Goal: Ask a question: Seek information or help from site administrators or community

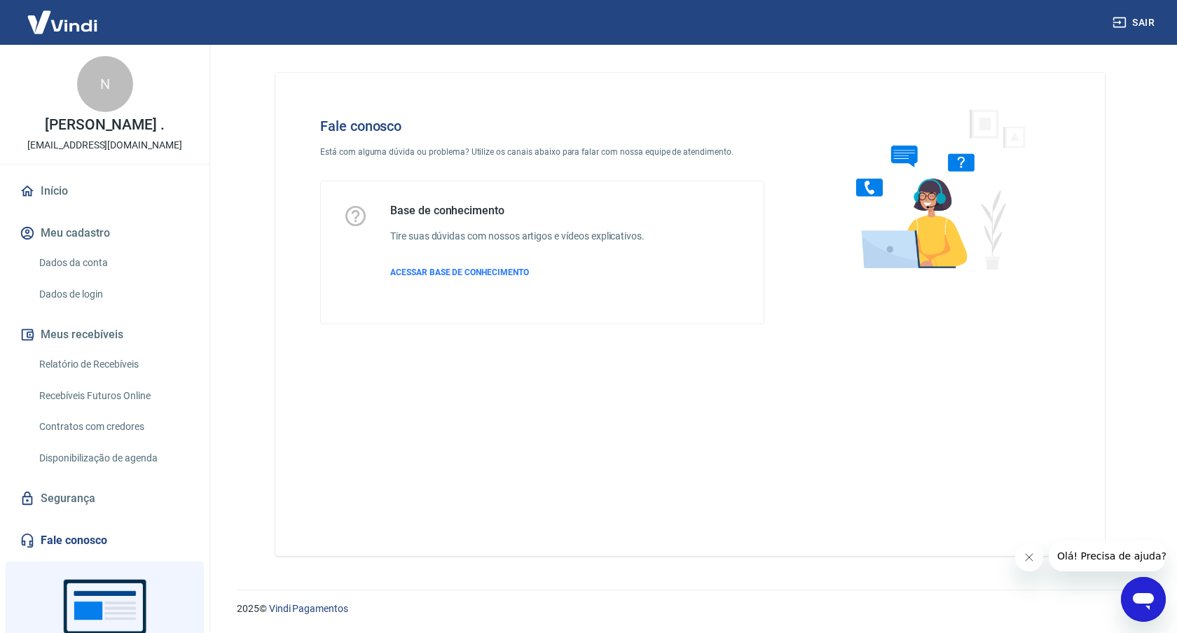
scroll to position [107, 0]
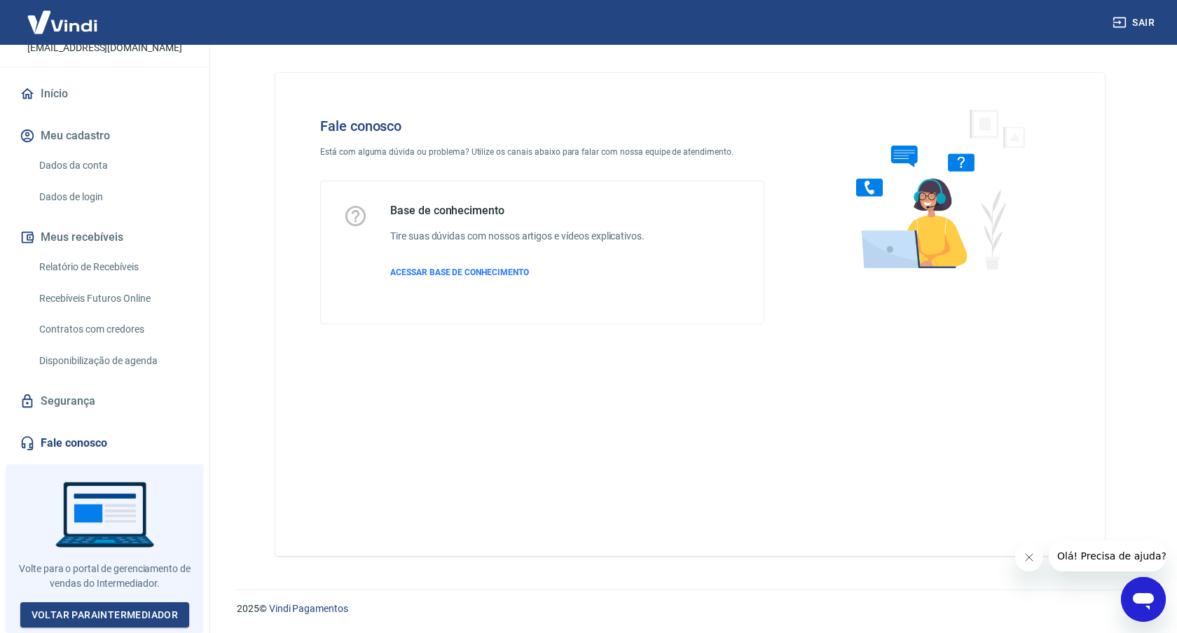
click at [1159, 590] on div "Abrir janela de mensagens" at bounding box center [1144, 600] width 42 height 42
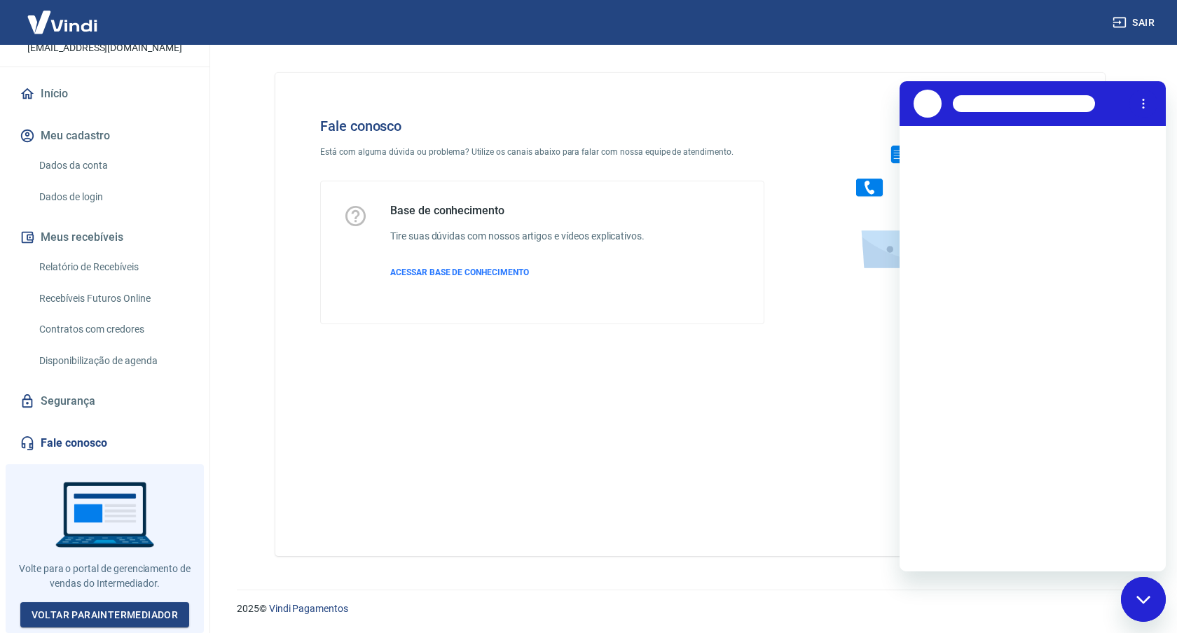
scroll to position [0, 0]
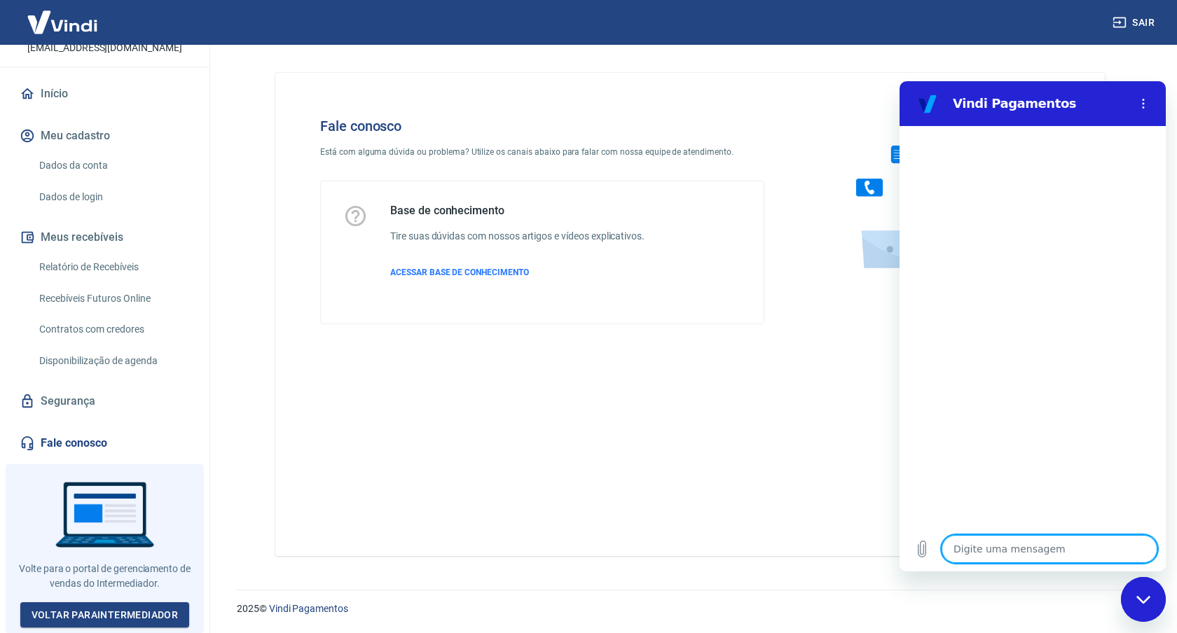
type textarea "b"
type textarea "x"
type textarea "f"
type textarea "x"
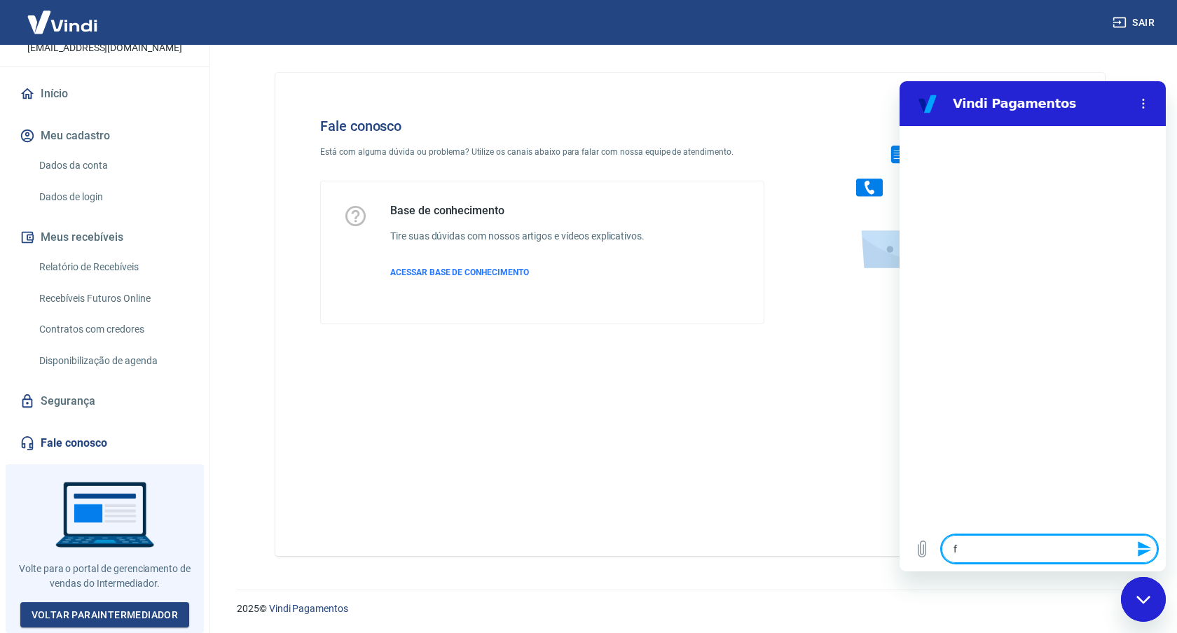
type textarea "fa"
type textarea "x"
type textarea "fal"
type textarea "x"
type textarea "falr"
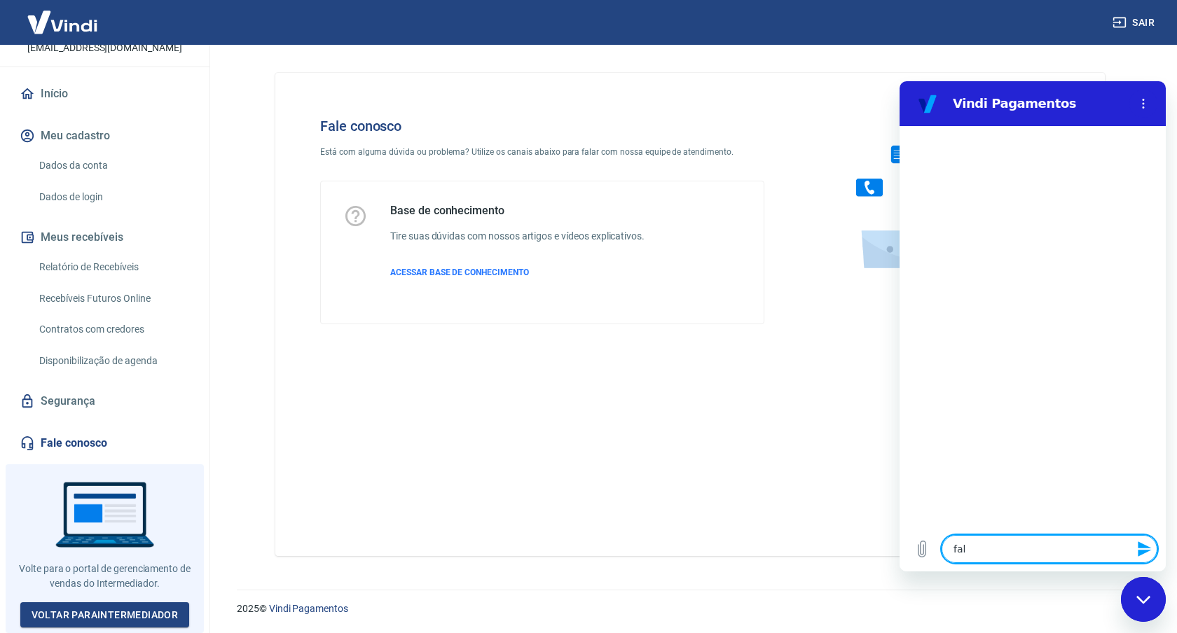
type textarea "x"
type textarea "falra"
type textarea "x"
type textarea "falra"
type textarea "x"
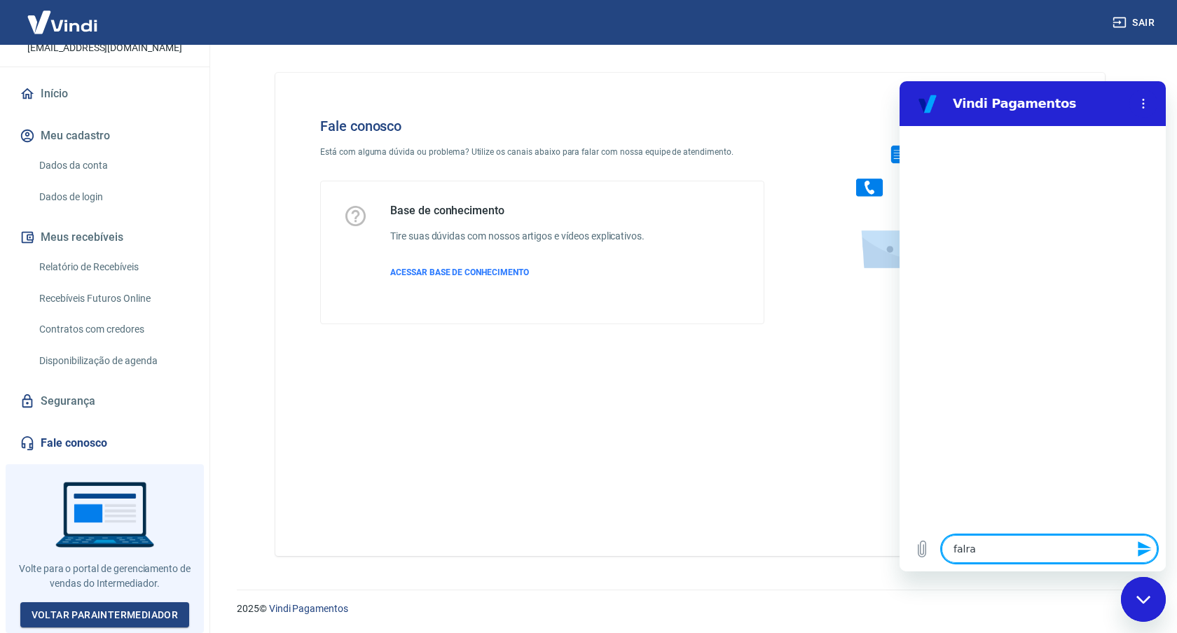
type textarea "falra c"
type textarea "x"
type textarea "falra co"
type textarea "x"
type textarea "falra com"
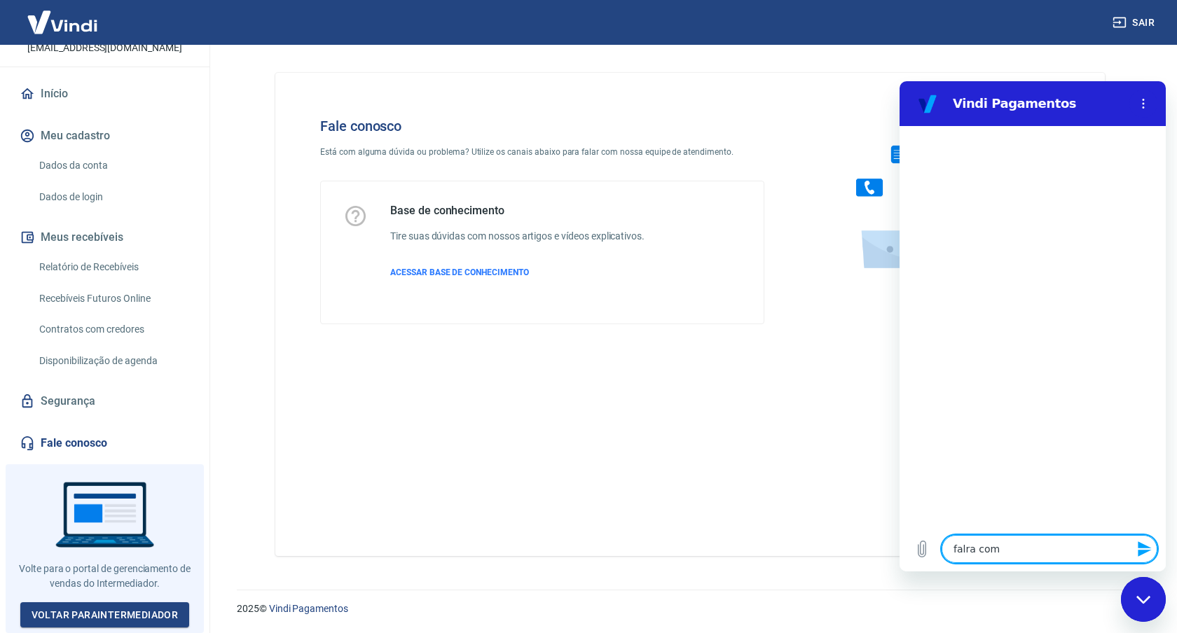
type textarea "x"
type textarea "falra co"
type textarea "x"
type textarea "falra c"
type textarea "x"
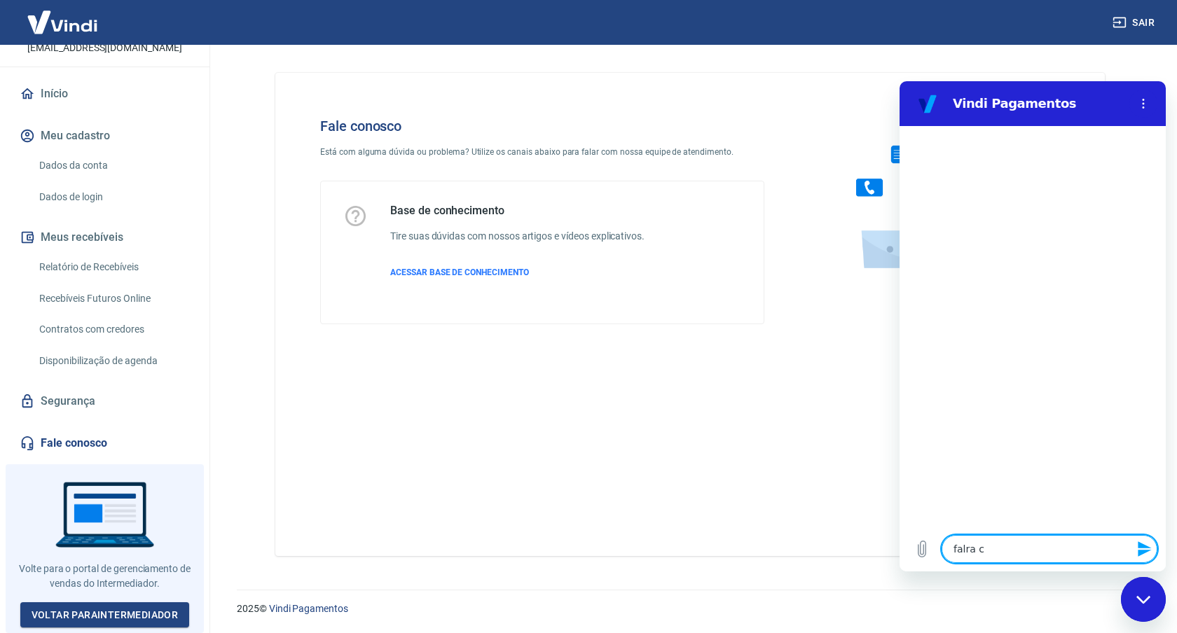
type textarea "falra"
type textarea "x"
type textarea "falra"
type textarea "x"
type textarea "falr"
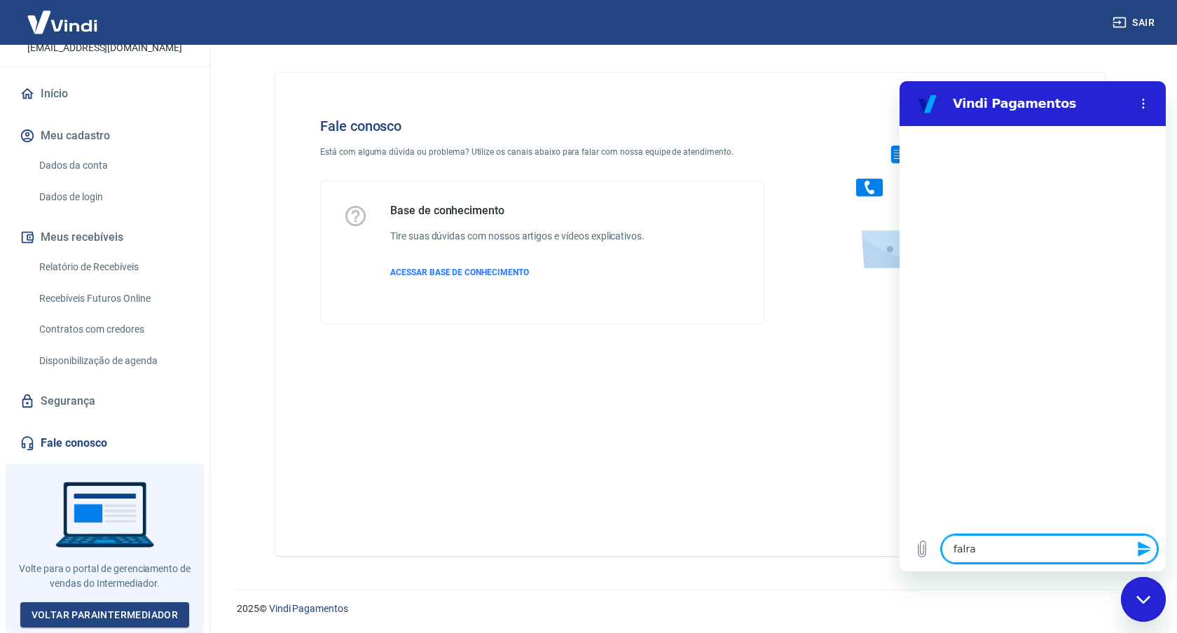
type textarea "x"
type textarea "fal"
type textarea "x"
type textarea "fala"
type textarea "x"
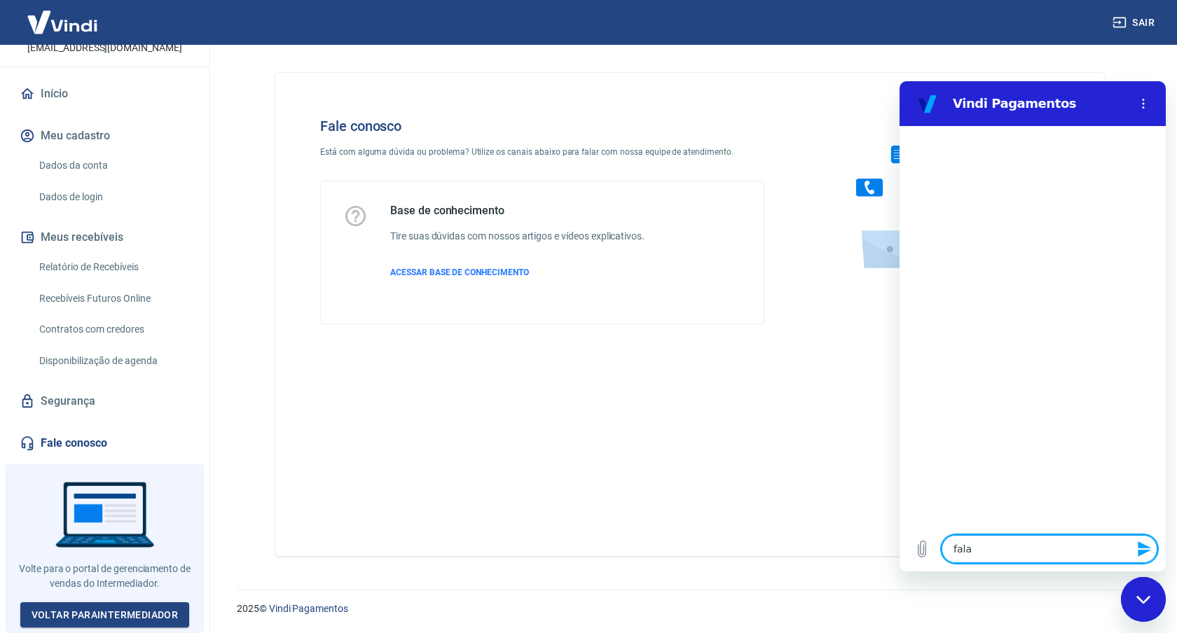
type textarea "falar"
type textarea "x"
type textarea "falar"
type textarea "x"
type textarea "falar c"
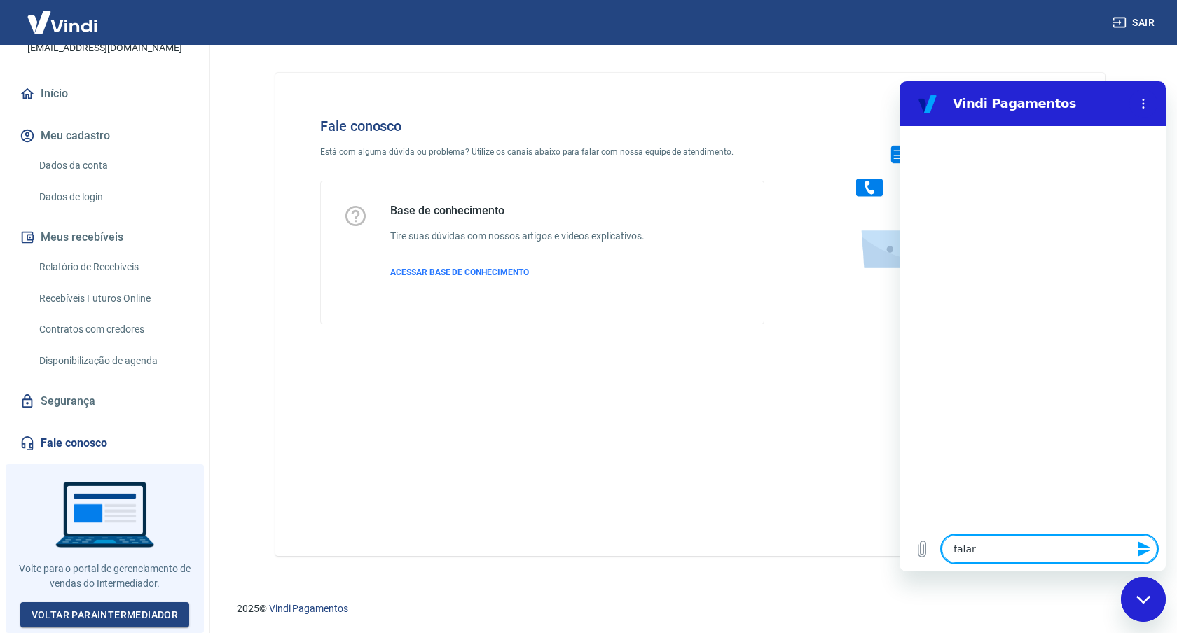
type textarea "x"
type textarea "falar co"
type textarea "x"
type textarea "falar com"
type textarea "x"
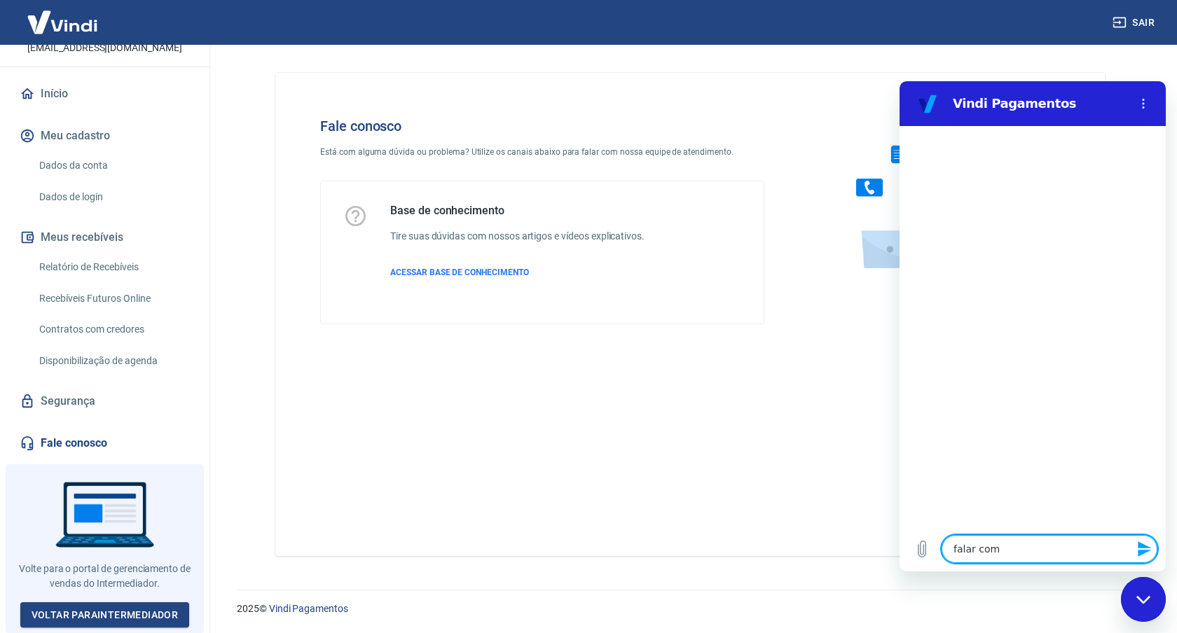
type textarea "falar com"
type textarea "x"
type textarea "falar com h"
type textarea "x"
type textarea "falar com hu"
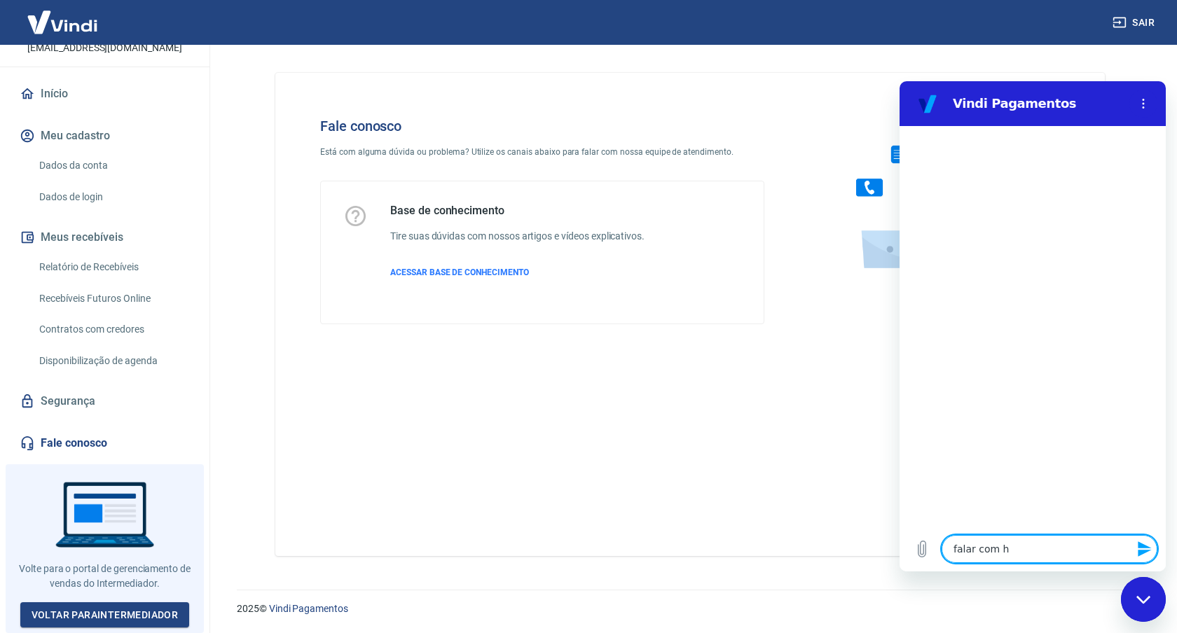
type textarea "x"
type textarea "falar com hum"
type textarea "x"
type textarea "falar com huma"
type textarea "x"
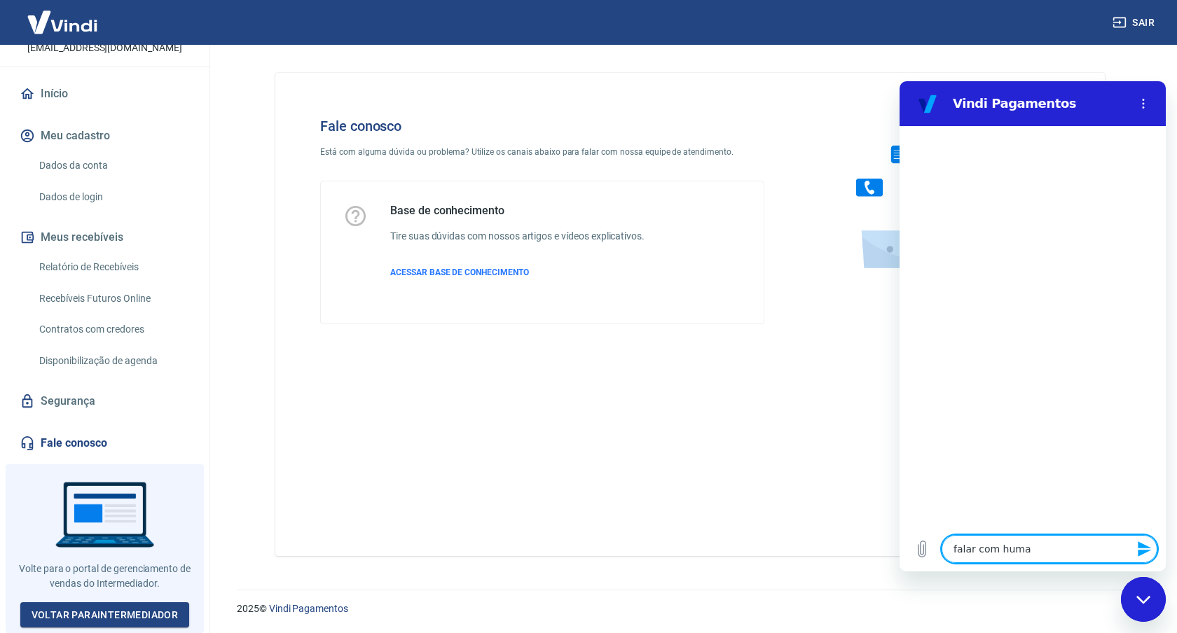
type textarea "falar com human"
type textarea "x"
type textarea "falar com humano"
type textarea "x"
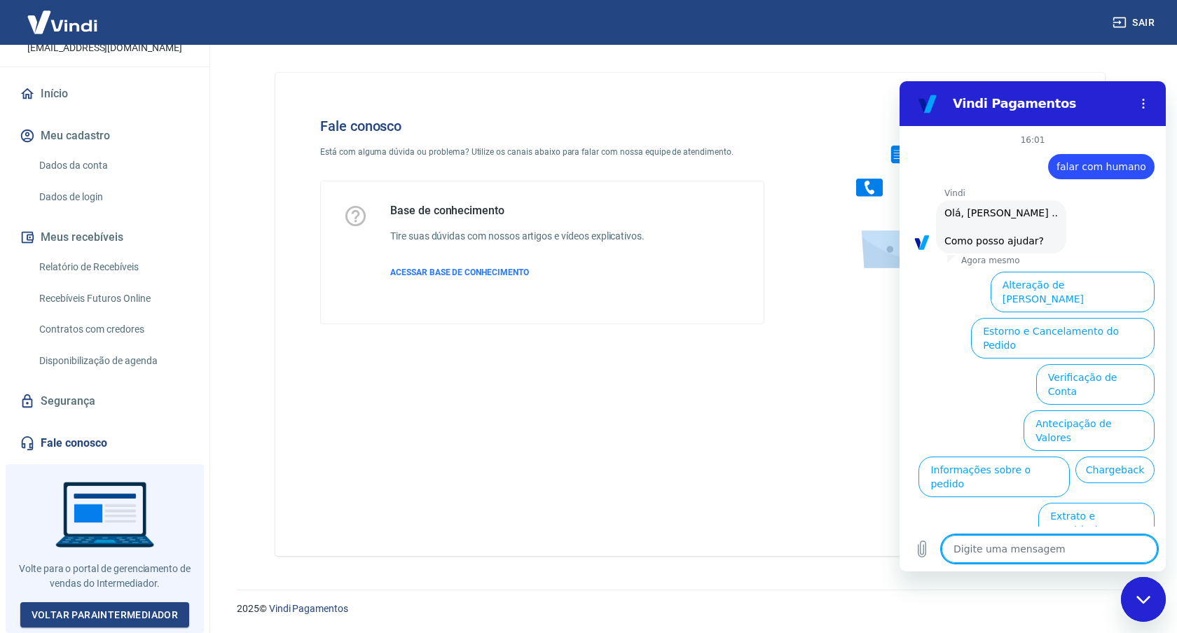
scroll to position [47, 0]
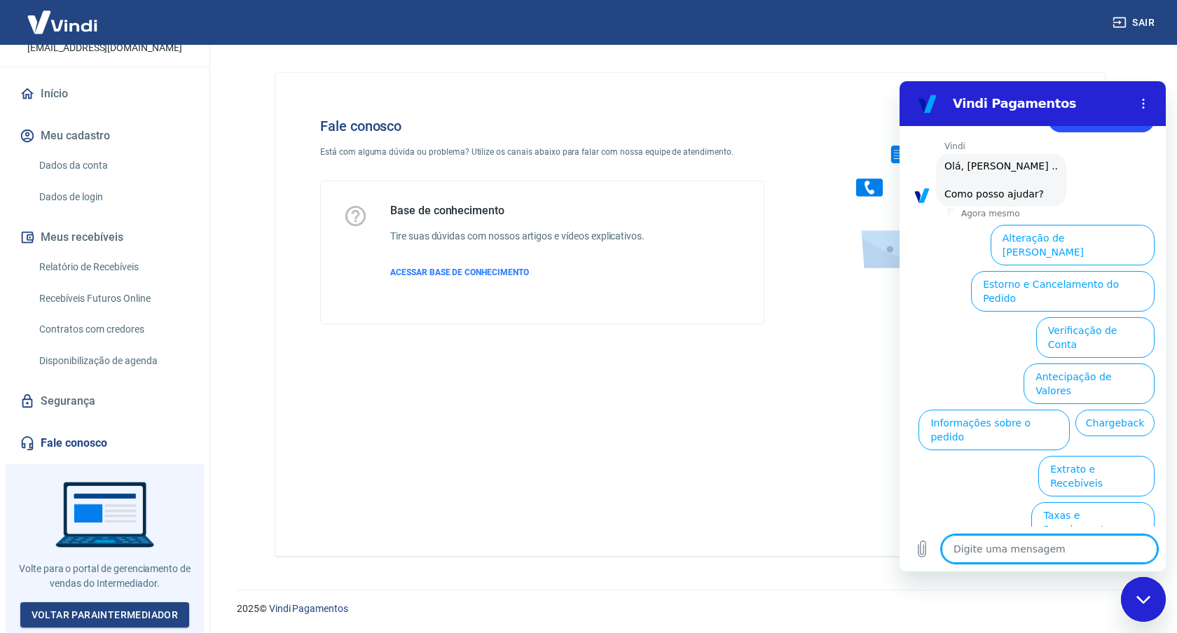
type textarea "f"
type textarea "x"
type textarea "fa"
type textarea "x"
type textarea "fal"
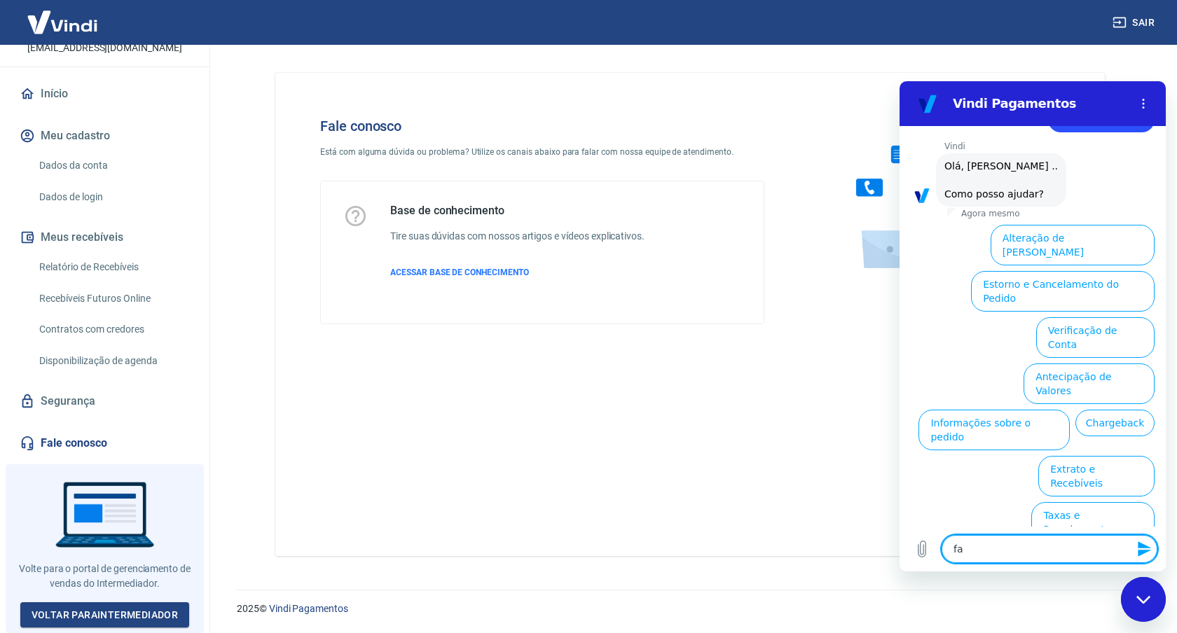
type textarea "x"
type textarea "fala"
type textarea "x"
type textarea "falar"
type textarea "x"
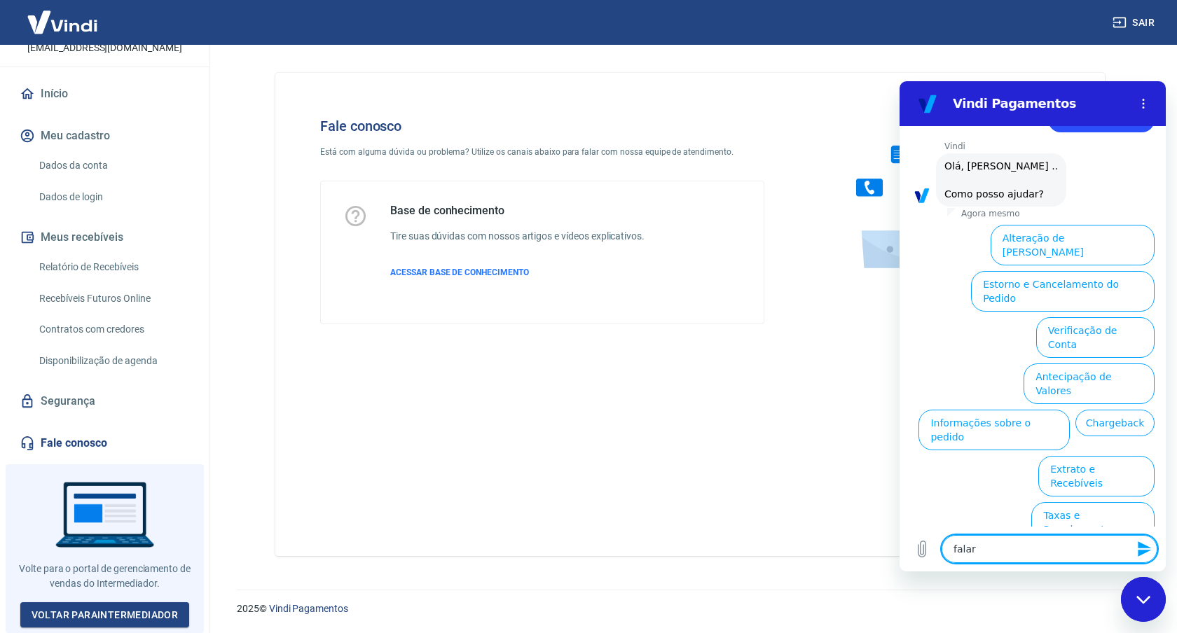
type textarea "falar"
type textarea "x"
type textarea "falar c"
type textarea "x"
type textarea "falar co"
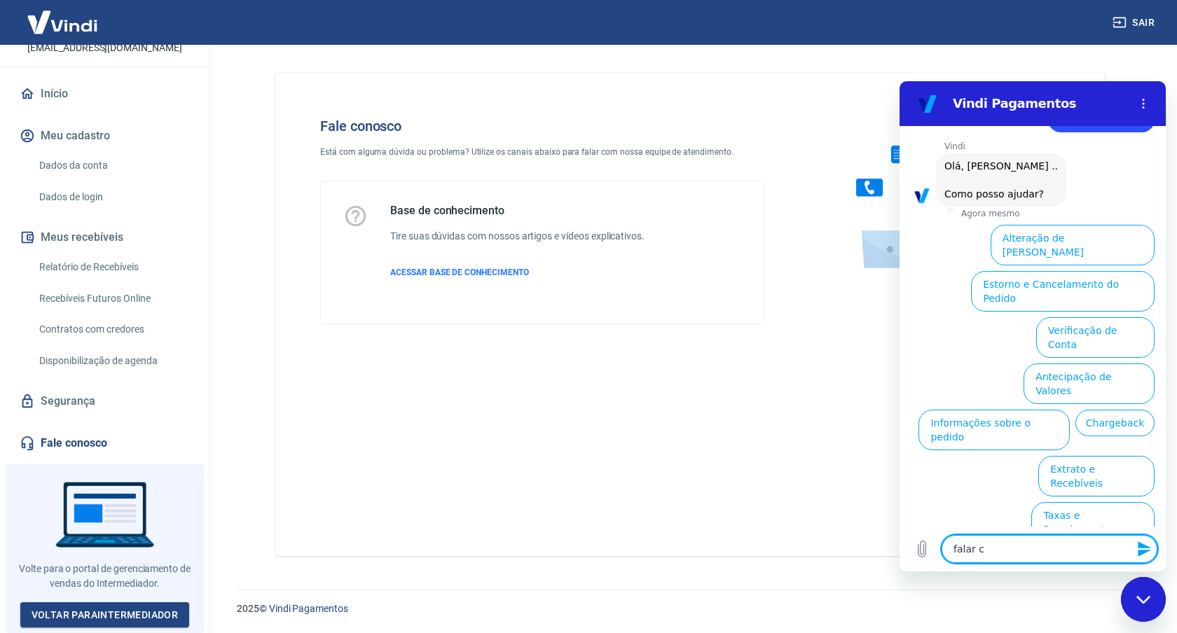
type textarea "x"
type textarea "falar com"
type textarea "x"
type textarea "falar com"
type textarea "x"
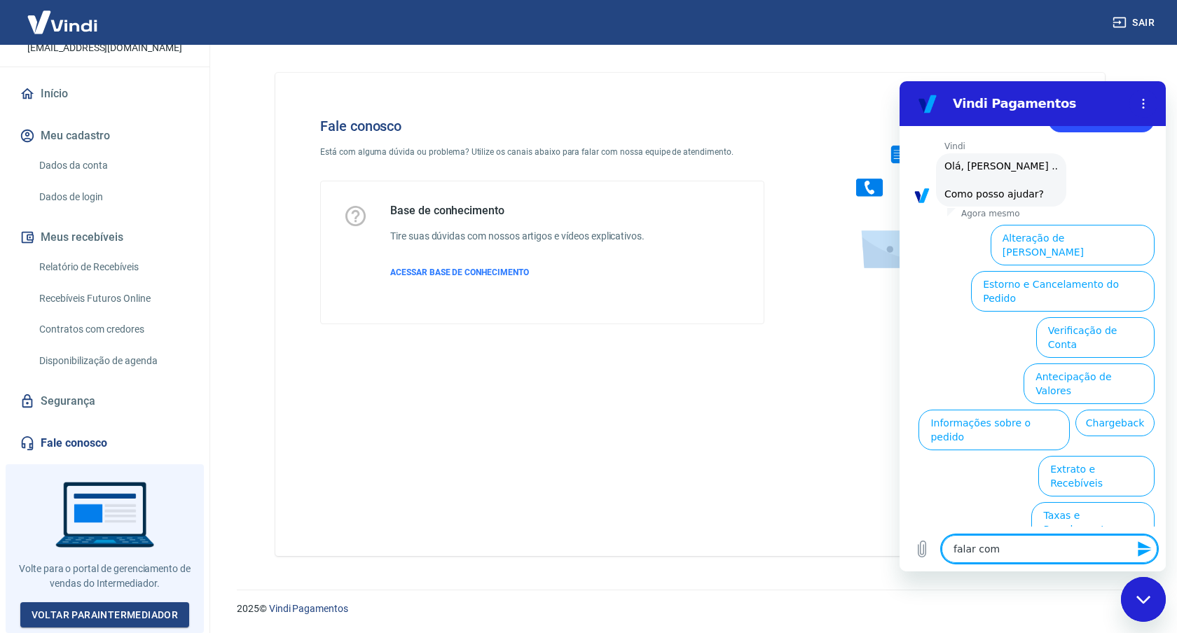
type textarea "falar com h"
type textarea "x"
type textarea "falar com hu"
type textarea "x"
type textarea "falar com hum"
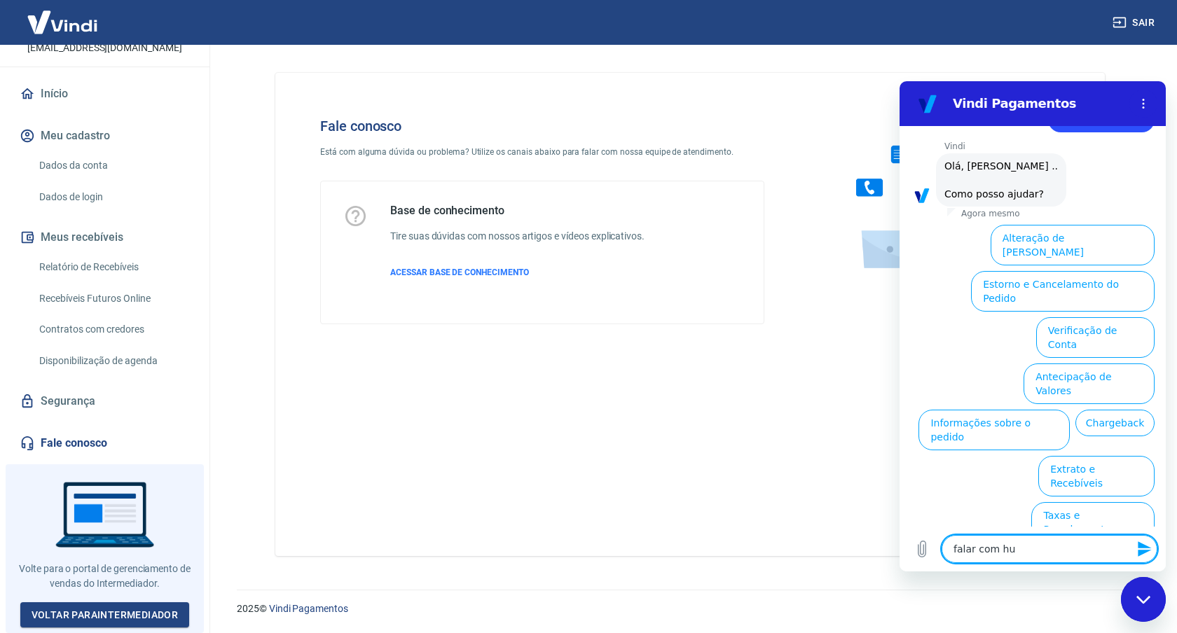
type textarea "x"
type textarea "falar com huma"
type textarea "x"
type textarea "falar com human"
type textarea "x"
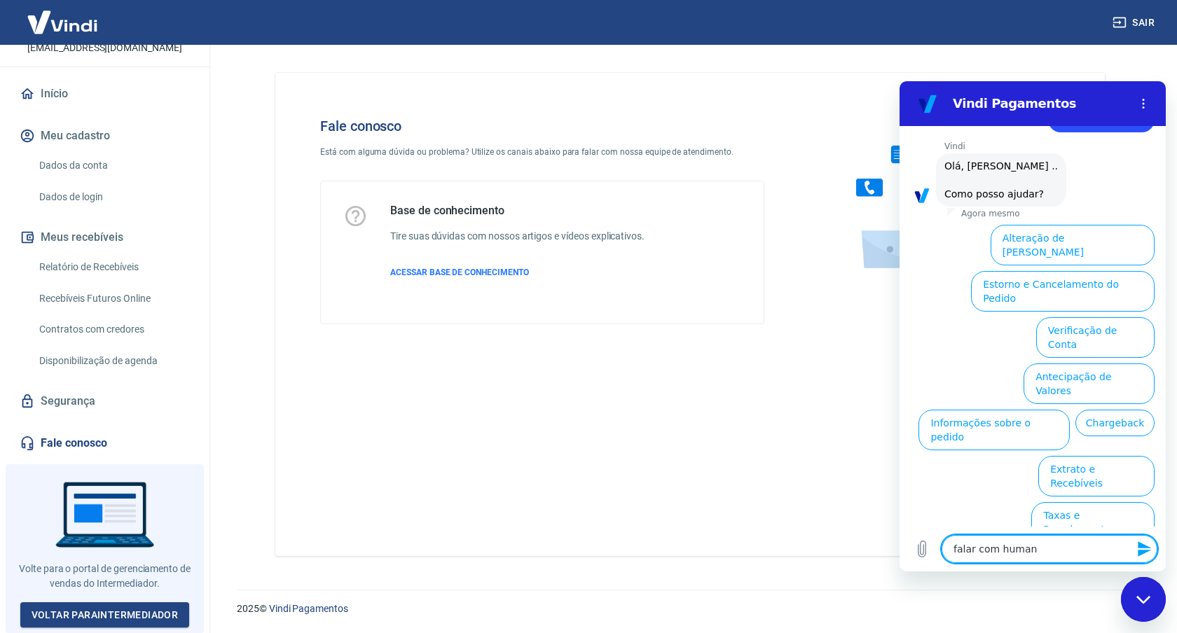
type textarea "falar com humano"
type textarea "x"
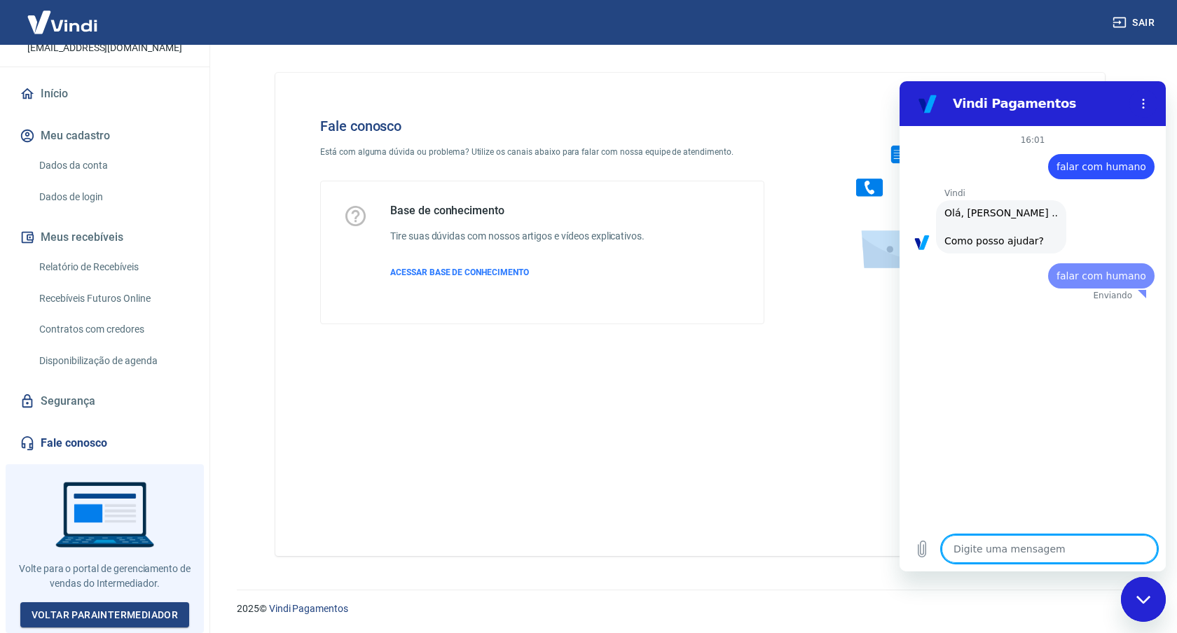
type textarea "x"
type textarea "f"
type textarea "x"
type textarea "fa"
type textarea "x"
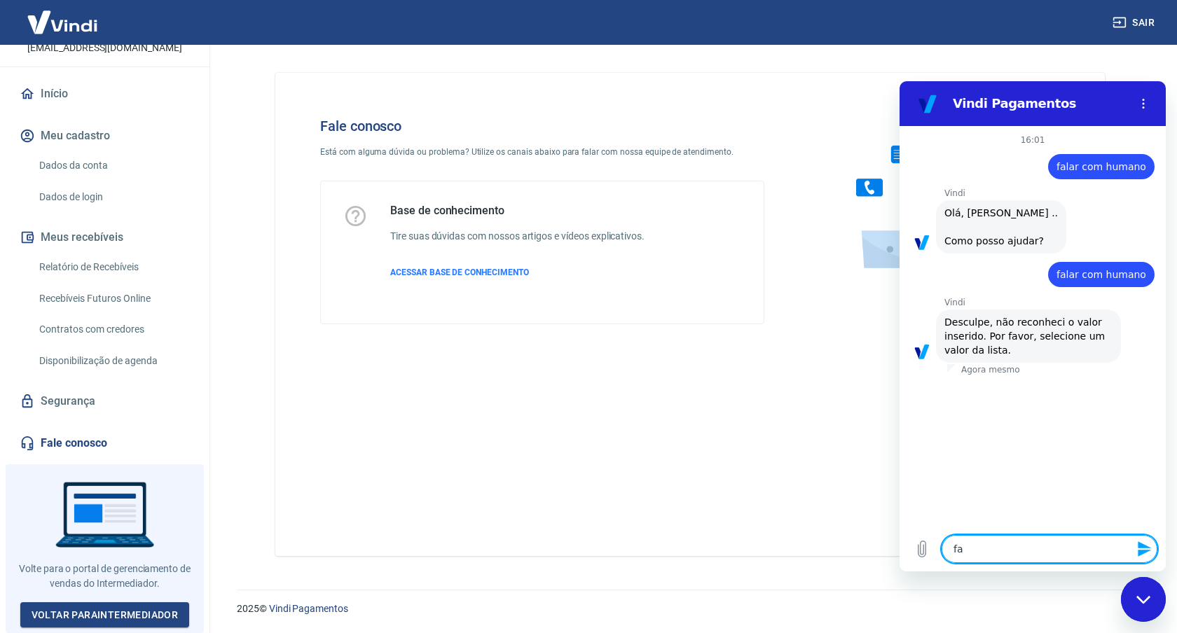
type textarea "fal"
type textarea "x"
type textarea "fala"
type textarea "x"
type textarea "falar"
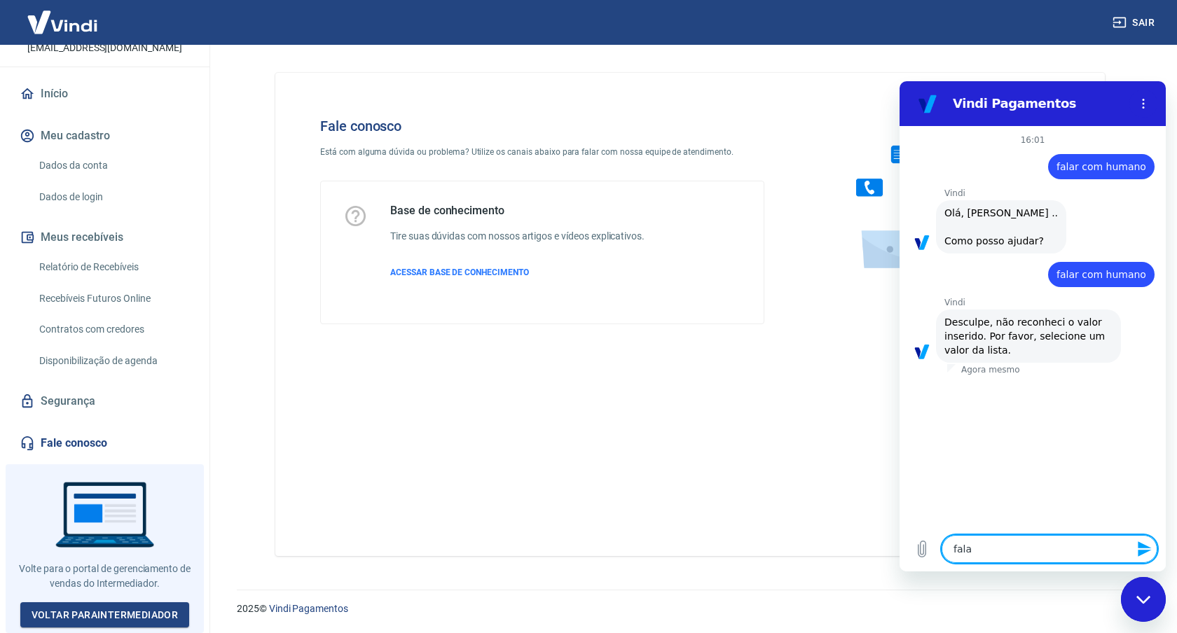
type textarea "x"
type textarea "falar"
type textarea "x"
type textarea "falar c"
type textarea "x"
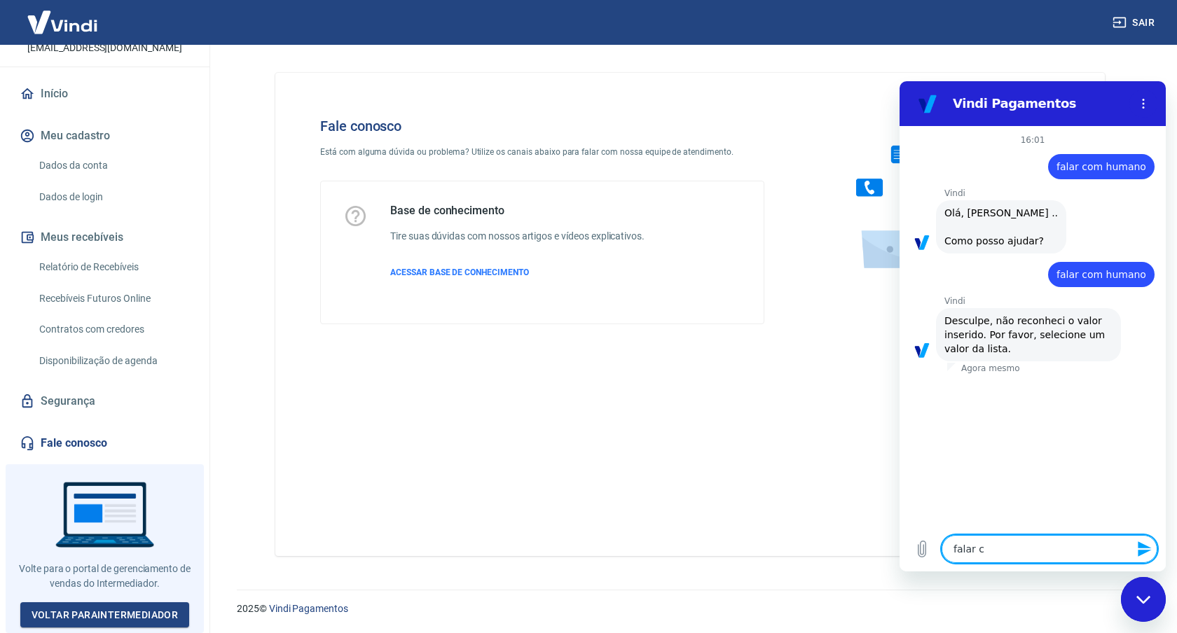
type textarea "falar co"
type textarea "x"
type textarea "falar com"
type textarea "x"
type textarea "falar com"
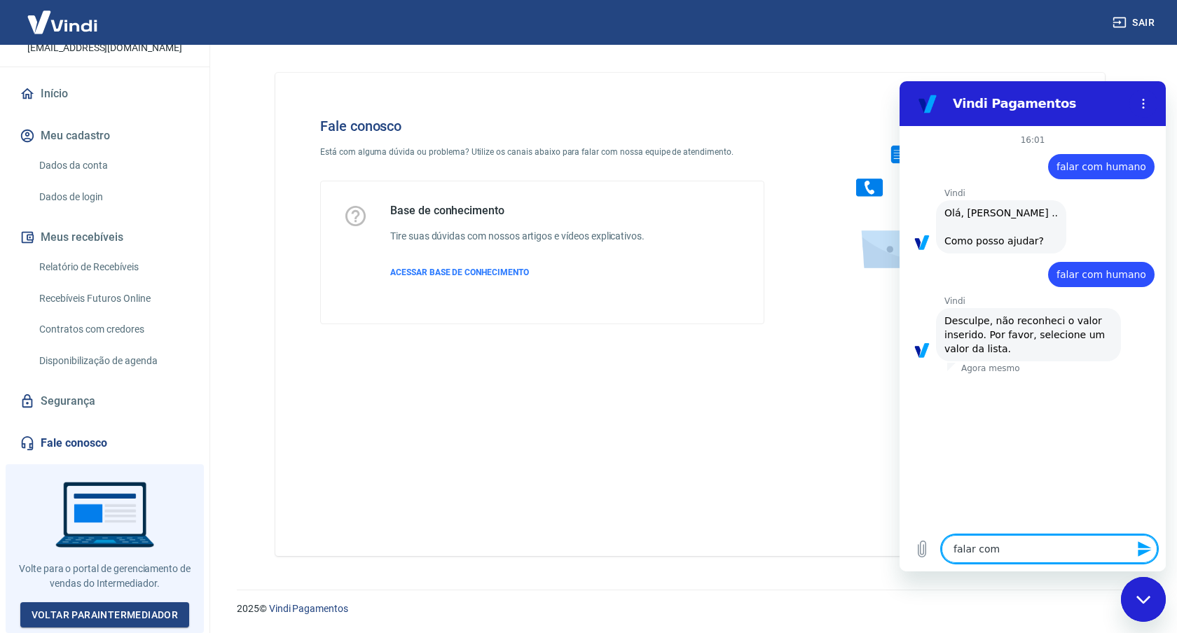
type textarea "x"
type textarea "falar com h"
type textarea "x"
type textarea "falar com hu"
type textarea "x"
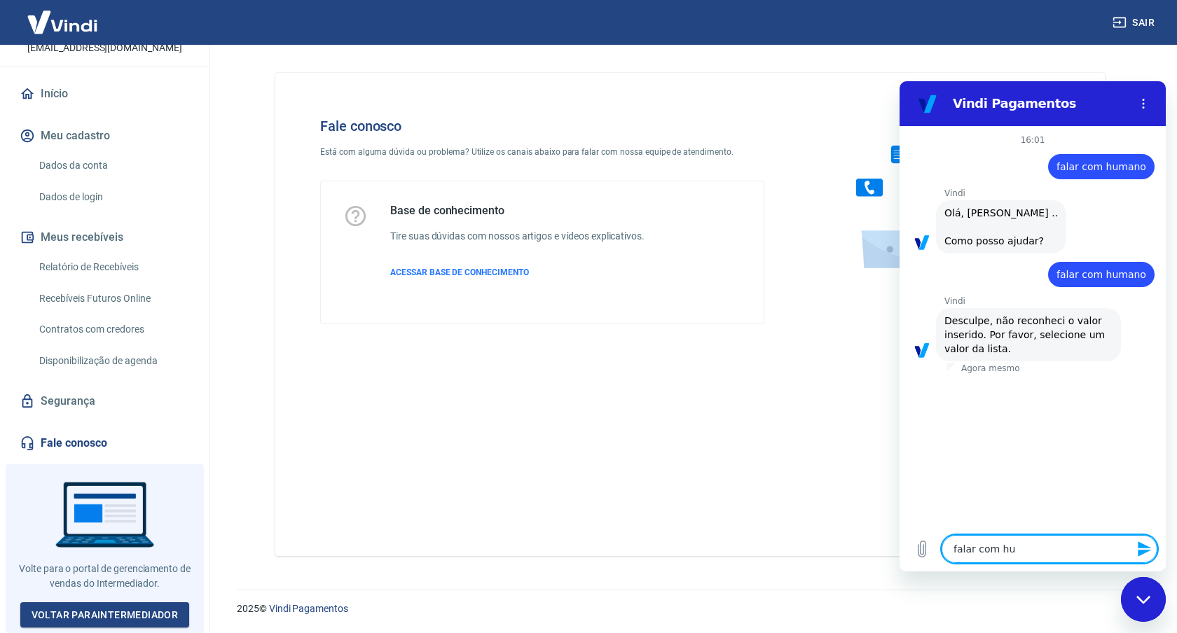
type textarea "falar com hum"
type textarea "x"
type textarea "falar com huma"
type textarea "x"
type textarea "falar com human"
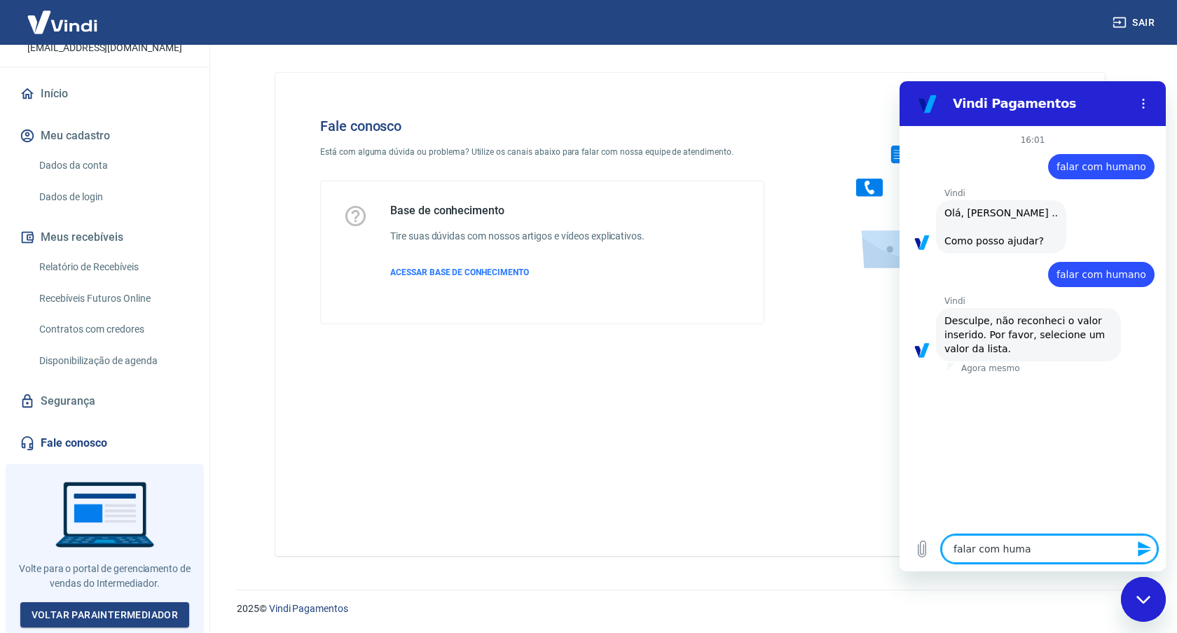
type textarea "x"
type textarea "falar com humano"
type textarea "x"
type textarea "f"
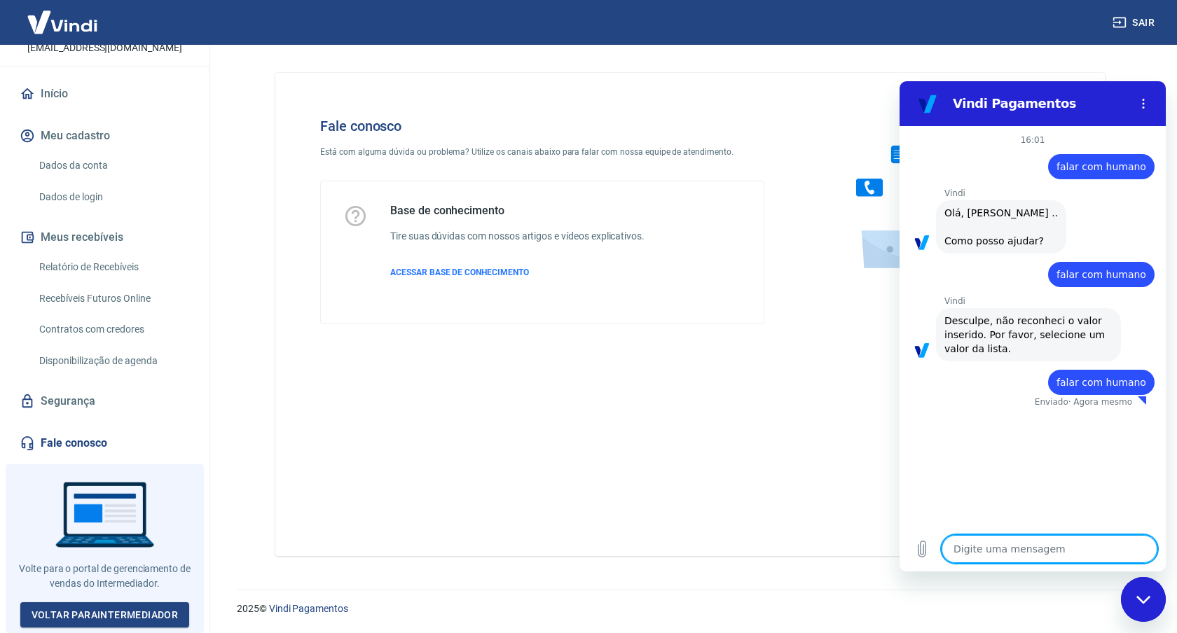
type textarea "x"
type textarea "fa"
type textarea "x"
type textarea "fal"
type textarea "x"
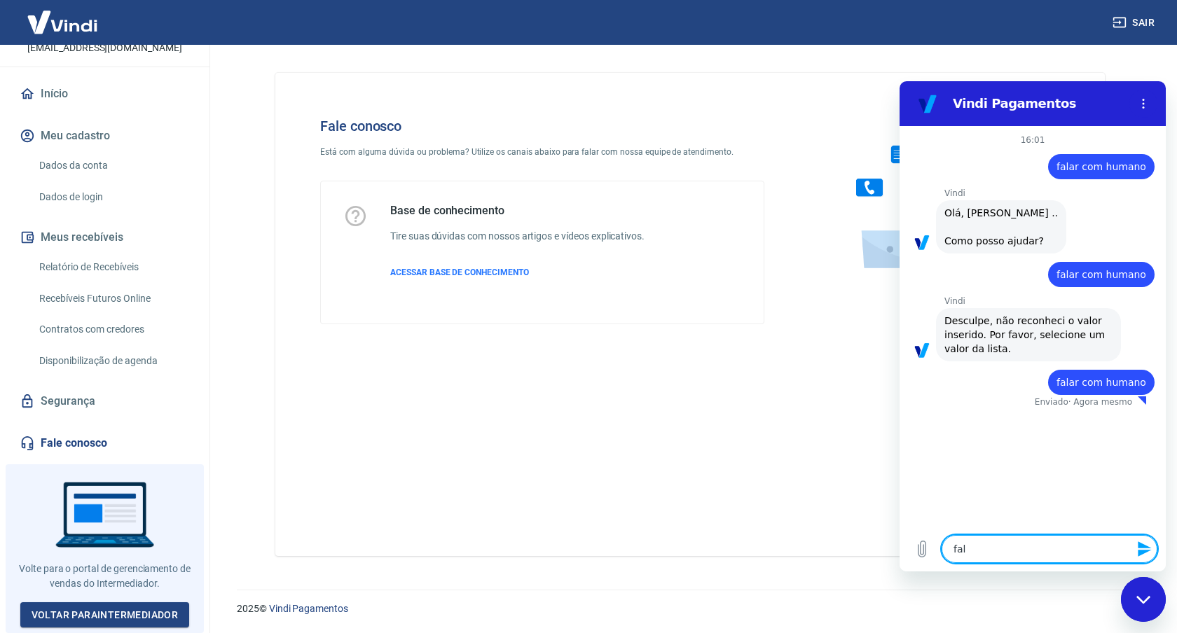
type textarea "fala"
type textarea "x"
type textarea "falar"
type textarea "x"
type textarea "falar"
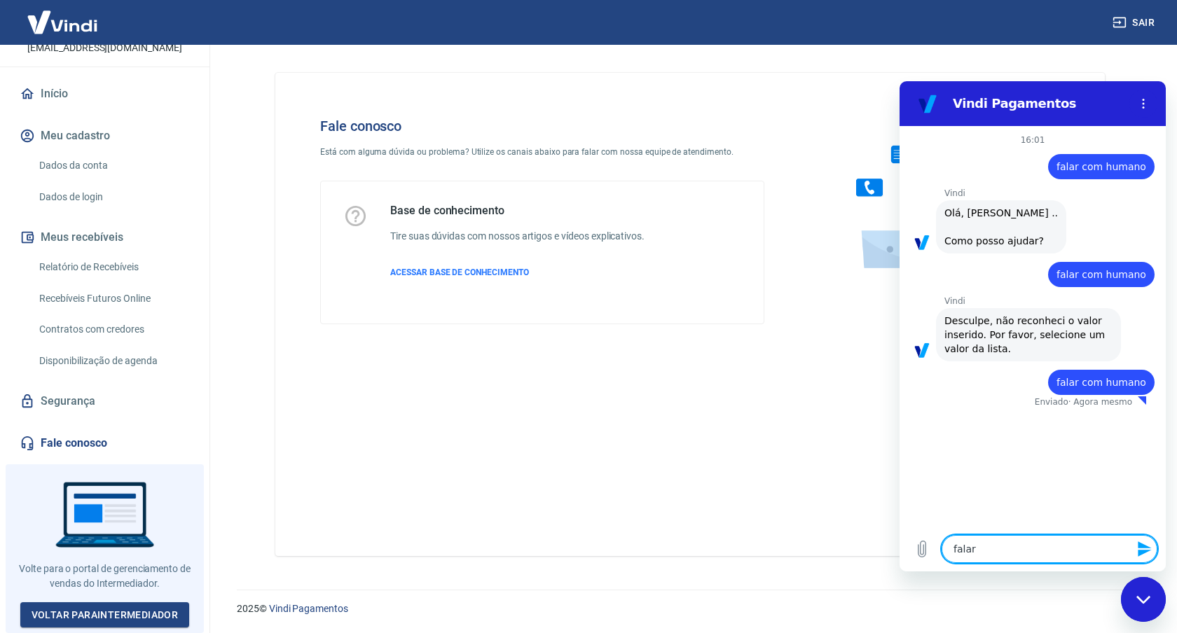
type textarea "x"
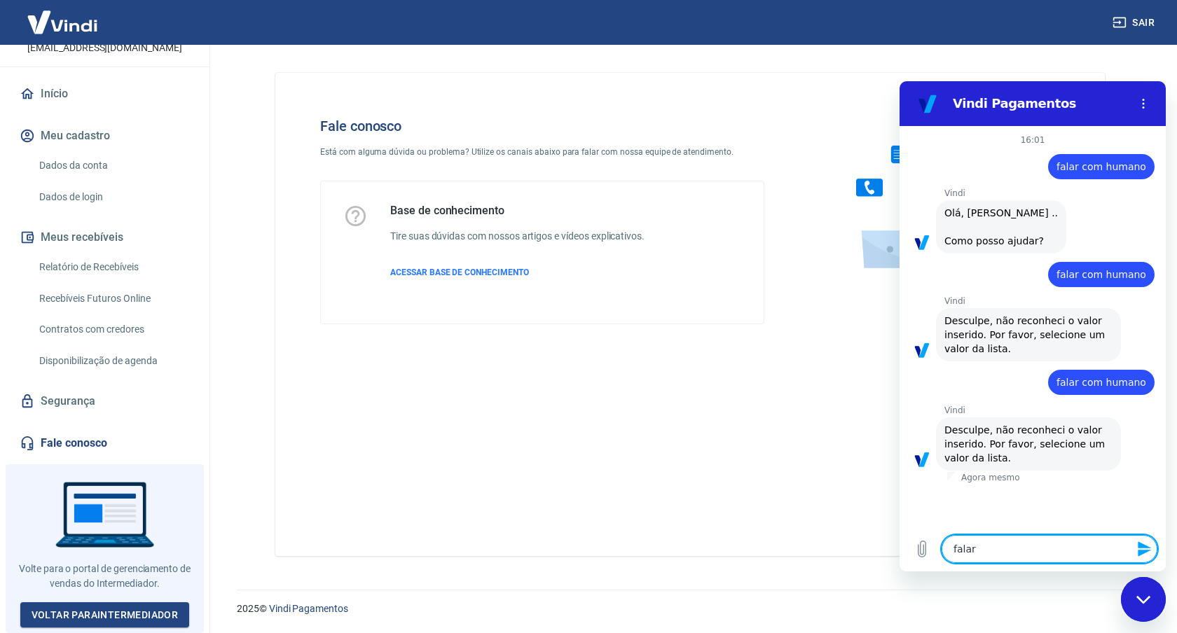
type textarea "falar c"
type textarea "x"
type textarea "falar co"
type textarea "x"
type textarea "falar com"
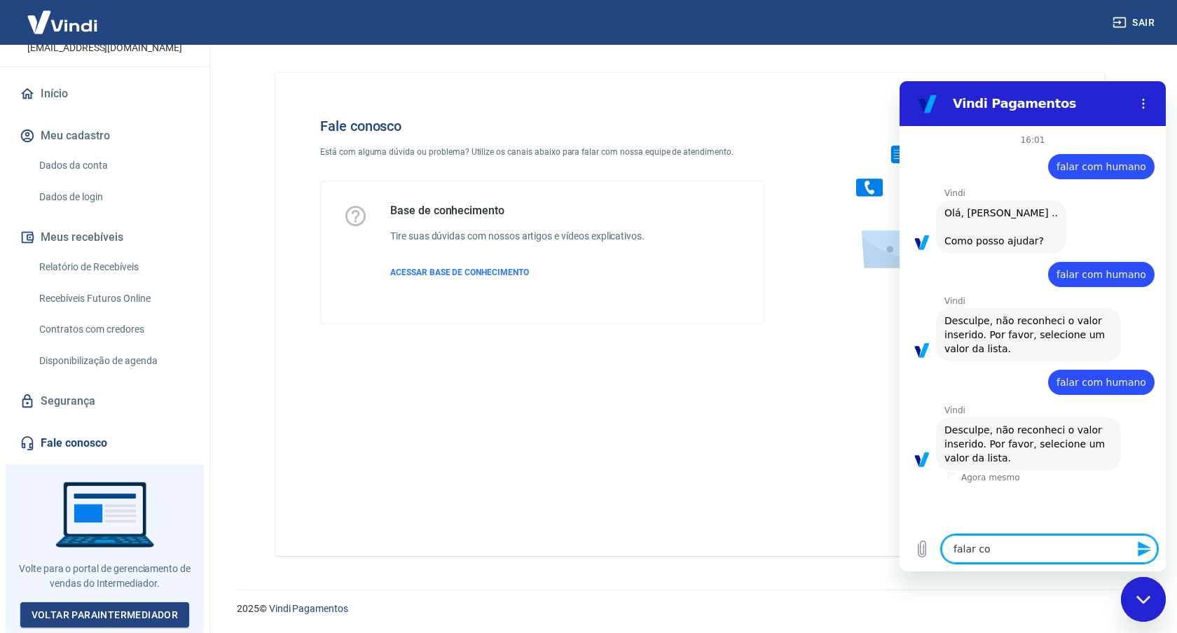
type textarea "x"
type textarea "falar com"
type textarea "x"
type textarea "falar com h"
type textarea "x"
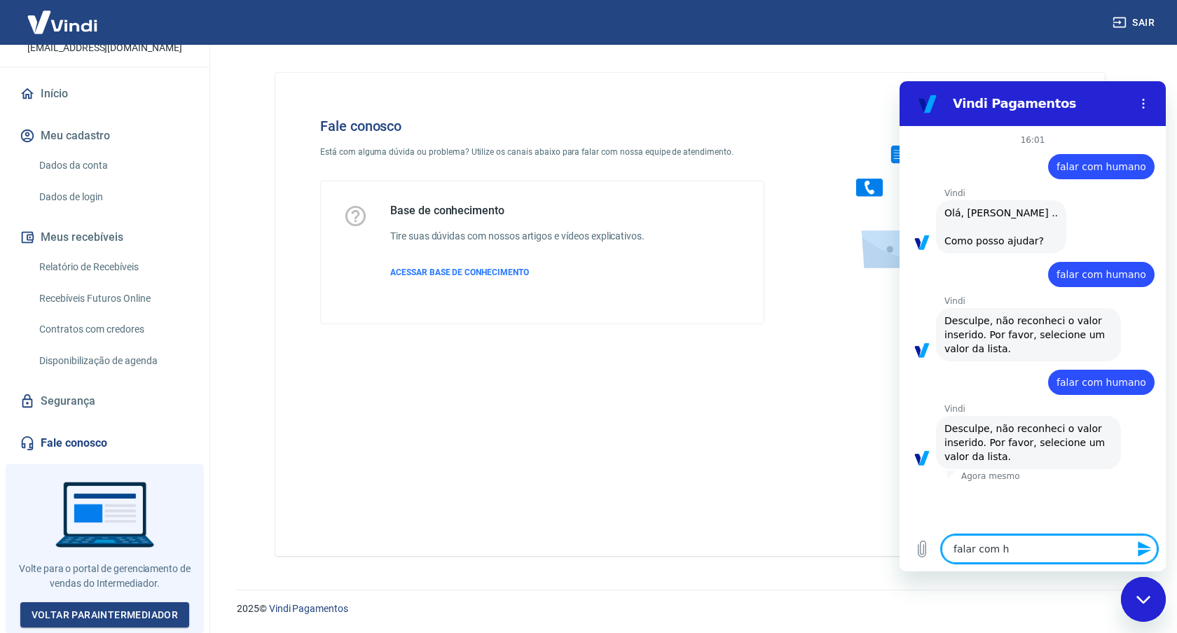
type textarea "falar com hu"
type textarea "x"
type textarea "falar com hum"
type textarea "x"
type textarea "falar com huma"
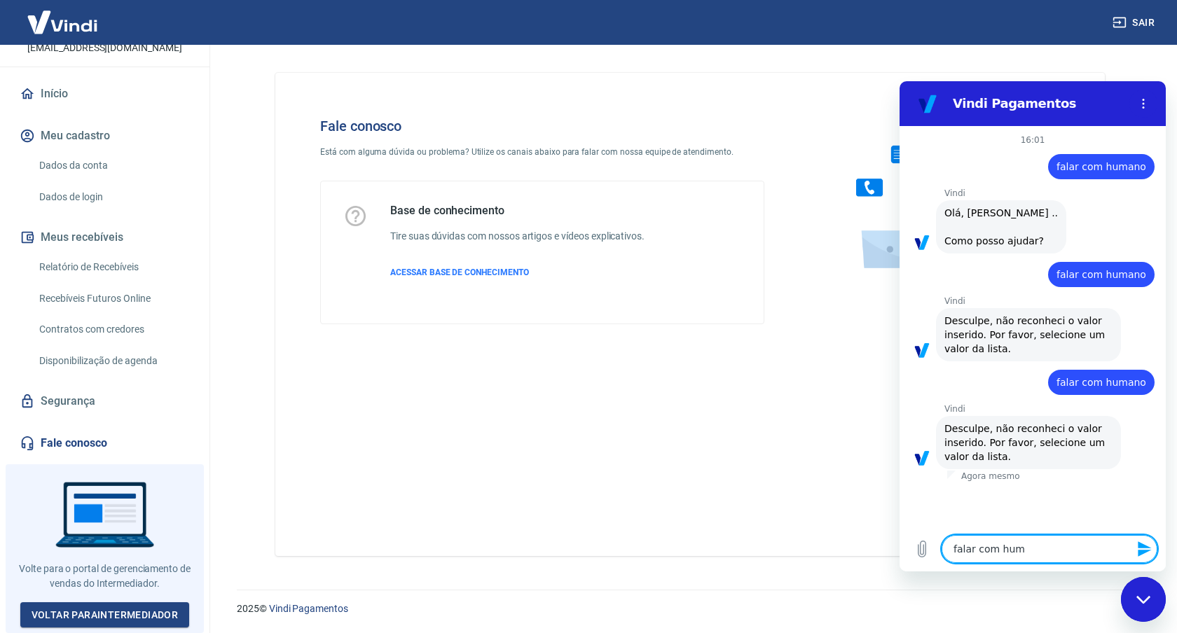
type textarea "x"
type textarea "falar com human"
type textarea "x"
type textarea "falar com humano"
type textarea "x"
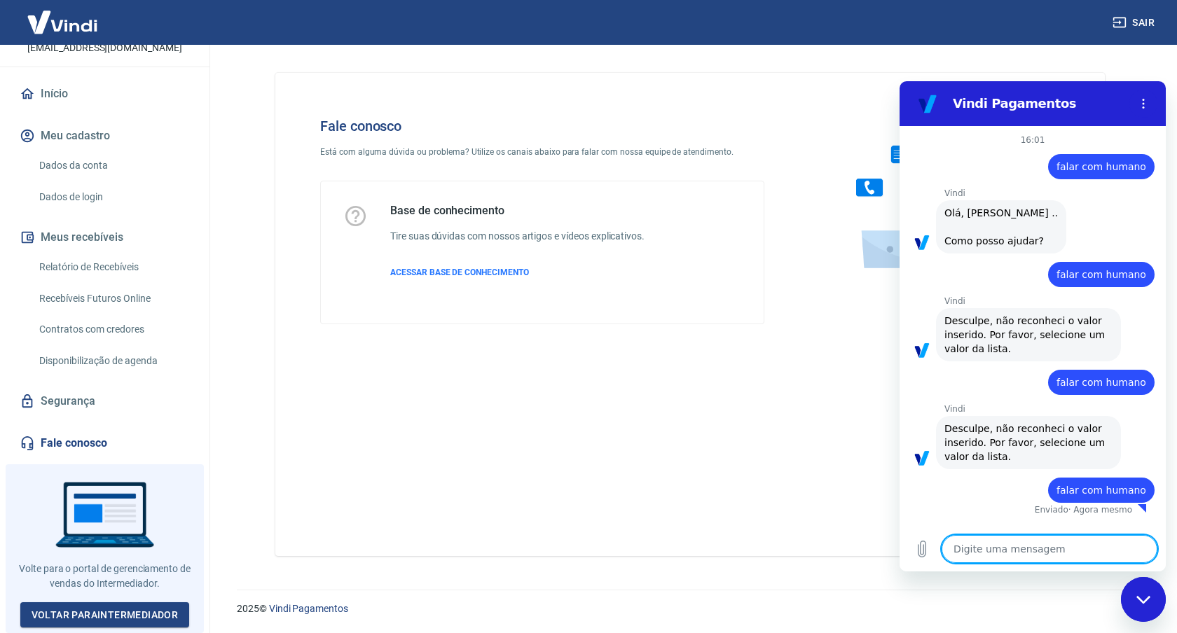
scroll to position [6, 0]
type textarea "x"
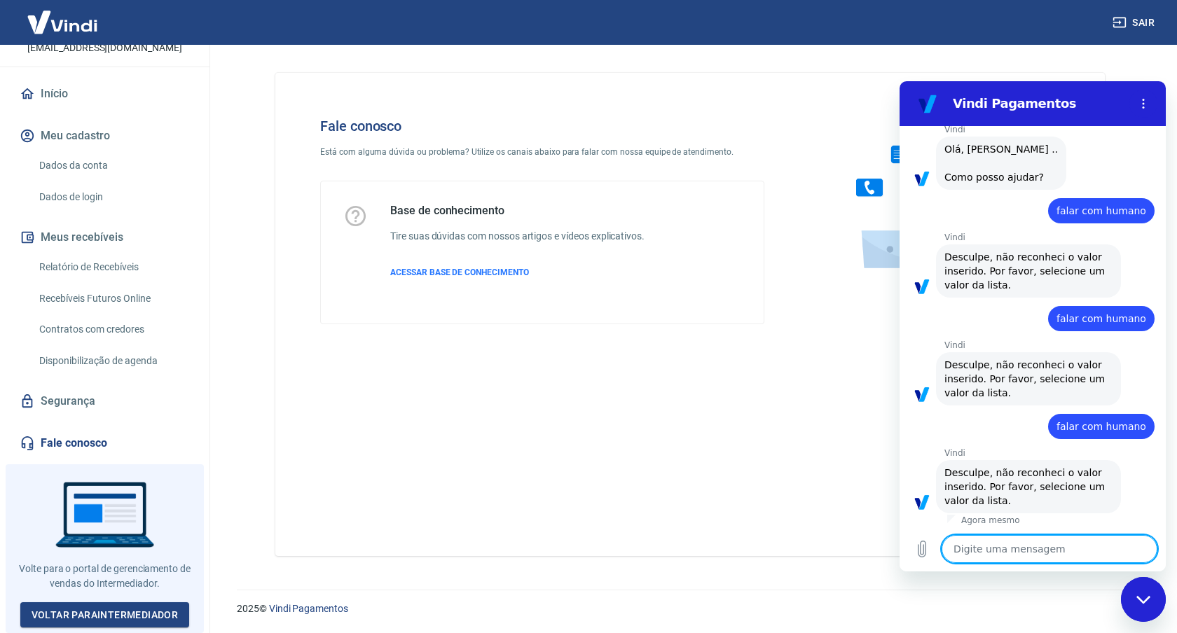
scroll to position [81, 0]
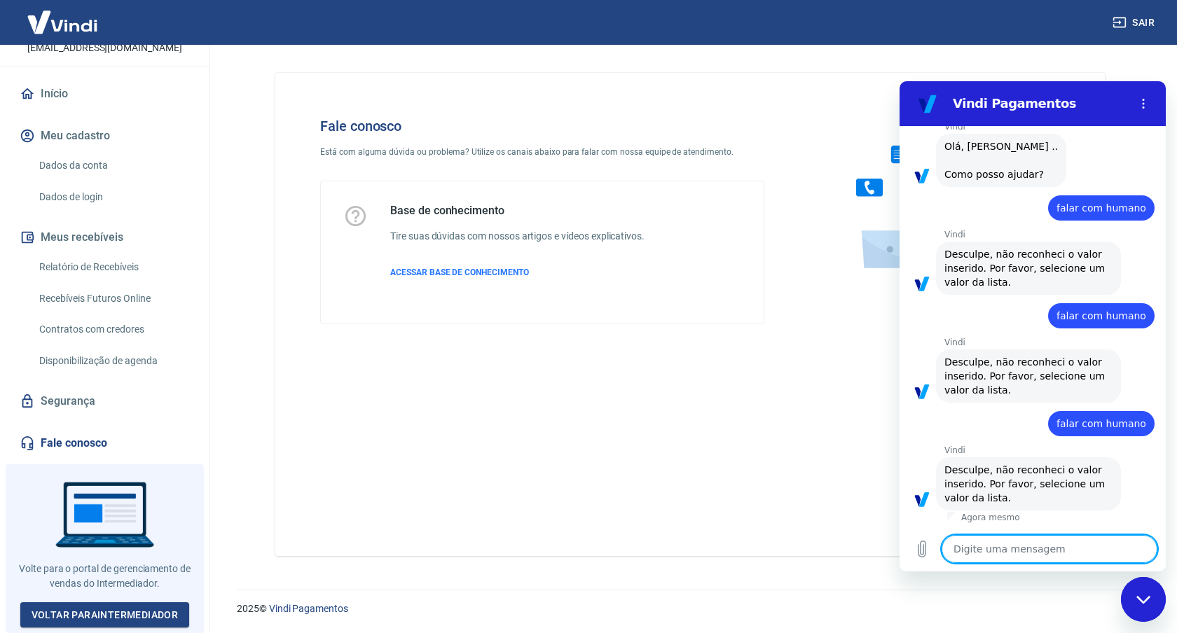
type textarea "f"
type textarea "x"
type textarea "fa"
type textarea "x"
type textarea "fal"
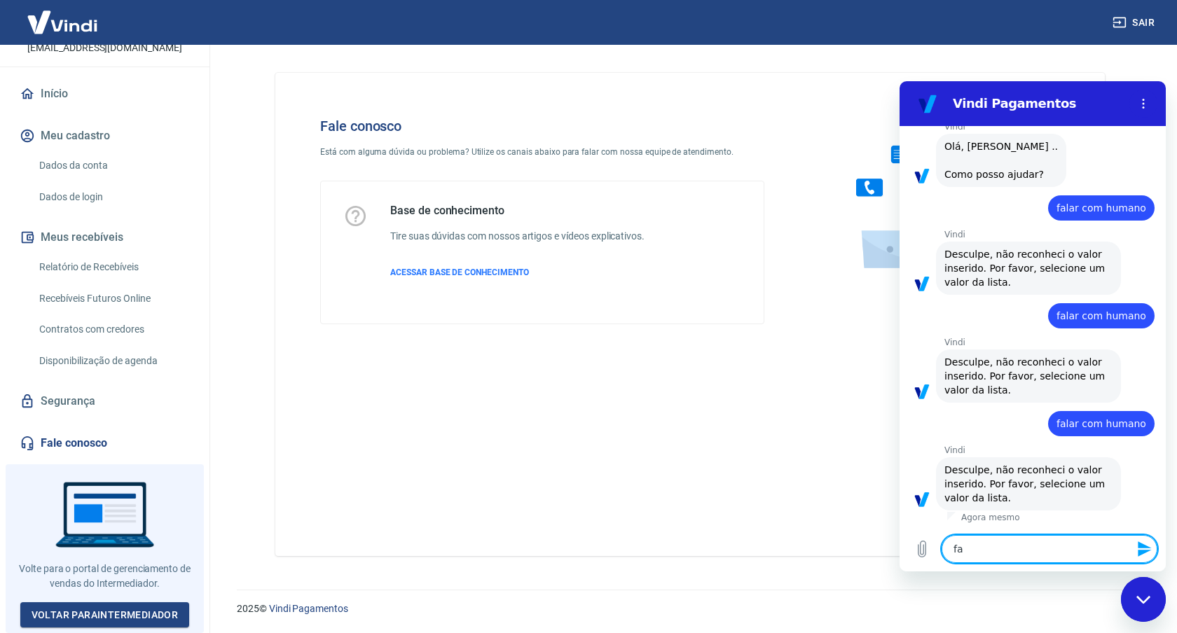
type textarea "x"
type textarea "fala"
type textarea "x"
type textarea "falar"
type textarea "x"
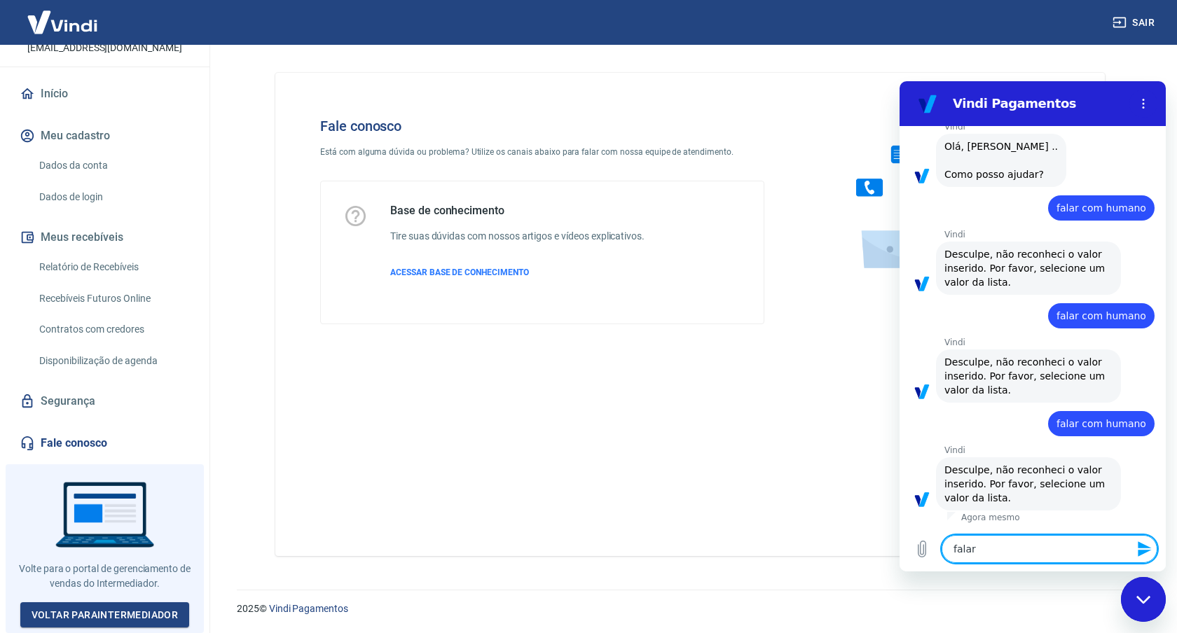
type textarea "falar"
type textarea "x"
type textarea "falar c"
type textarea "x"
type textarea "falar co"
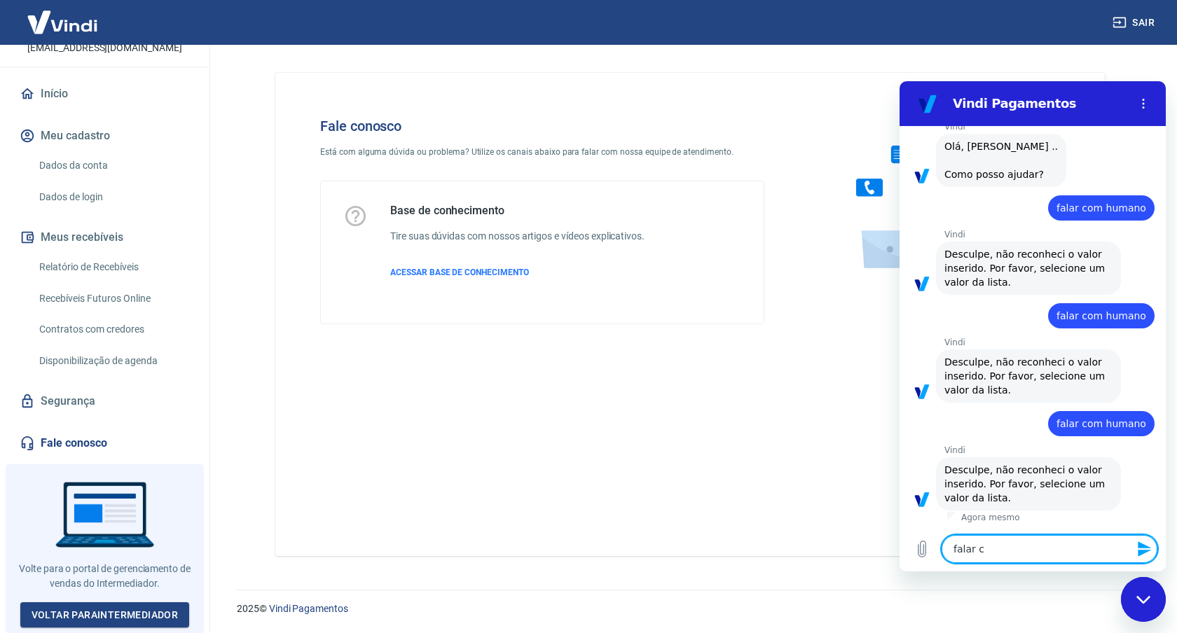
type textarea "x"
type textarea "falar com"
type textarea "x"
type textarea "falar com"
type textarea "x"
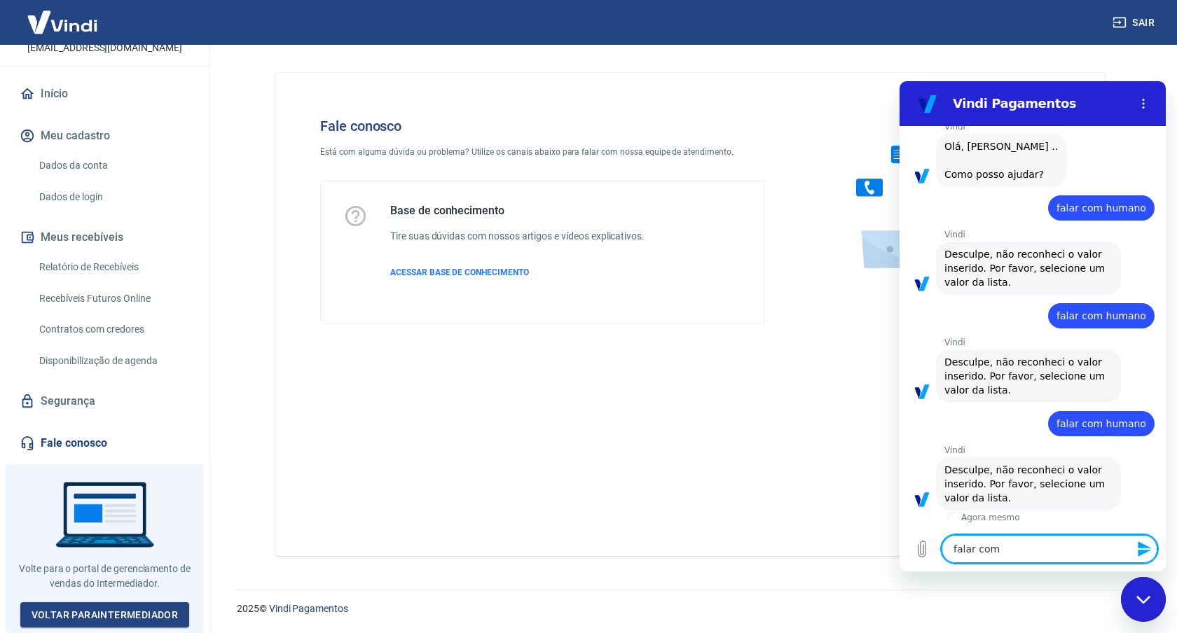
type textarea "falar com h"
type textarea "x"
type textarea "falar com hu"
type textarea "x"
type textarea "falar com hum"
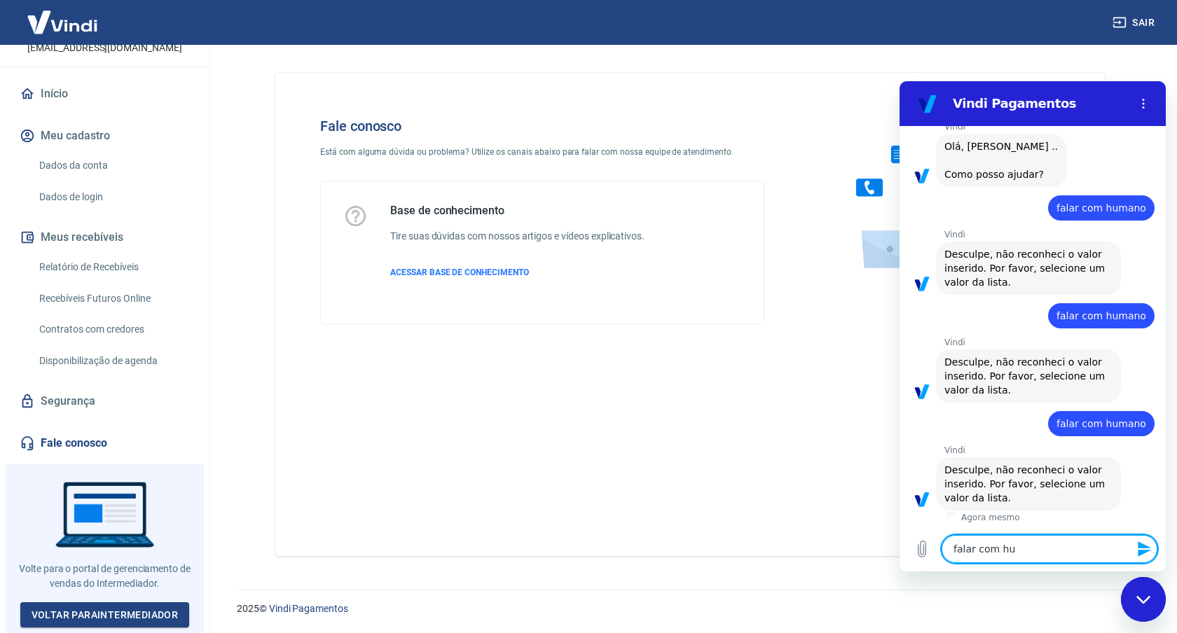
type textarea "x"
type textarea "falar com huma"
type textarea "x"
type textarea "falar com human"
type textarea "x"
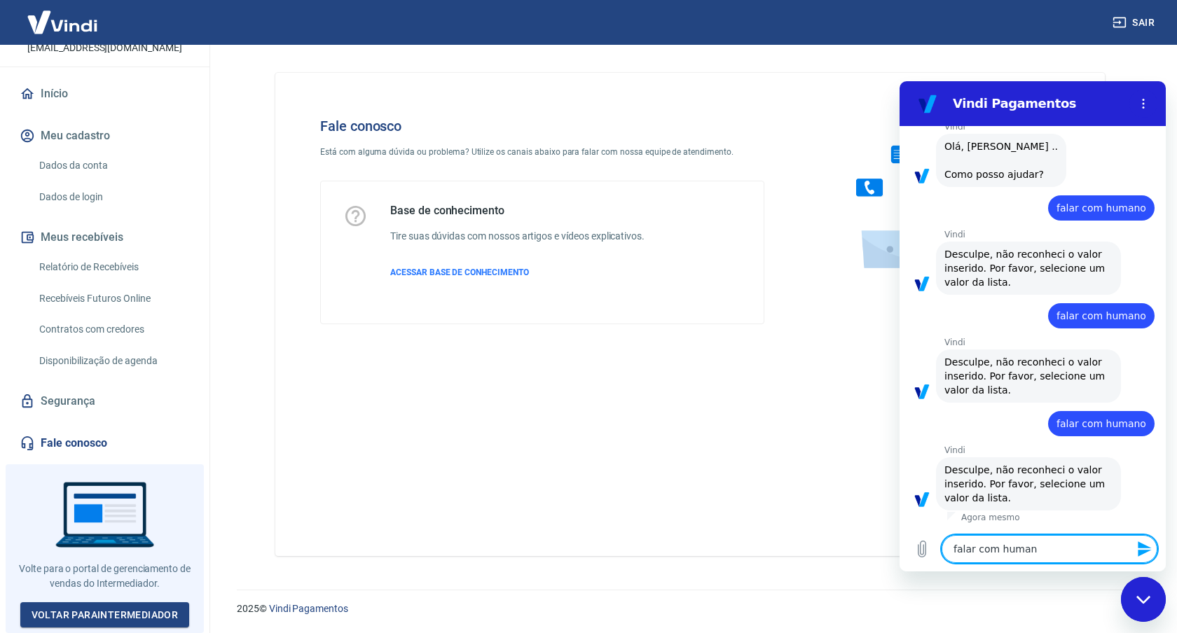
type textarea "falar com humano"
type textarea "x"
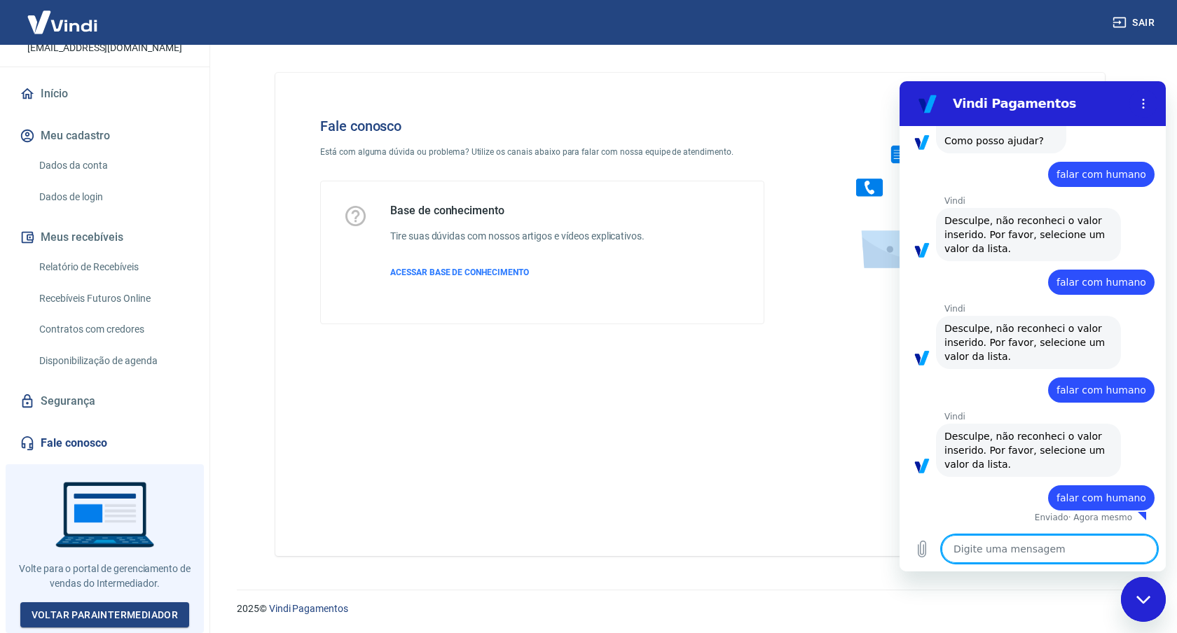
type textarea "x"
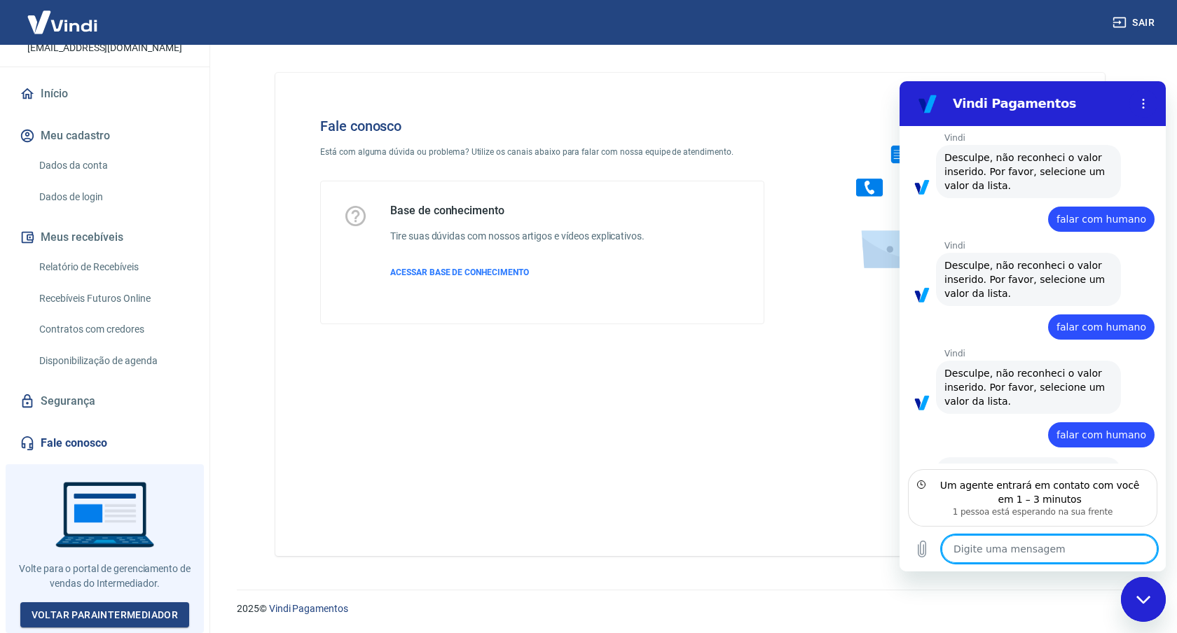
scroll to position [226, 0]
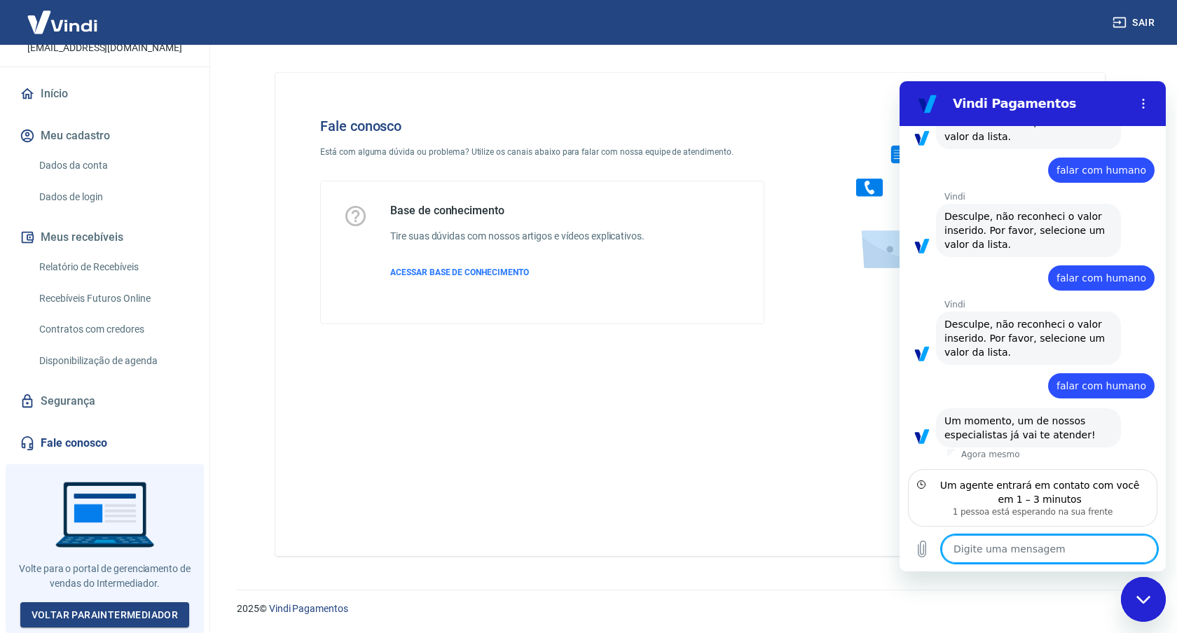
type textarea "B"
type textarea "x"
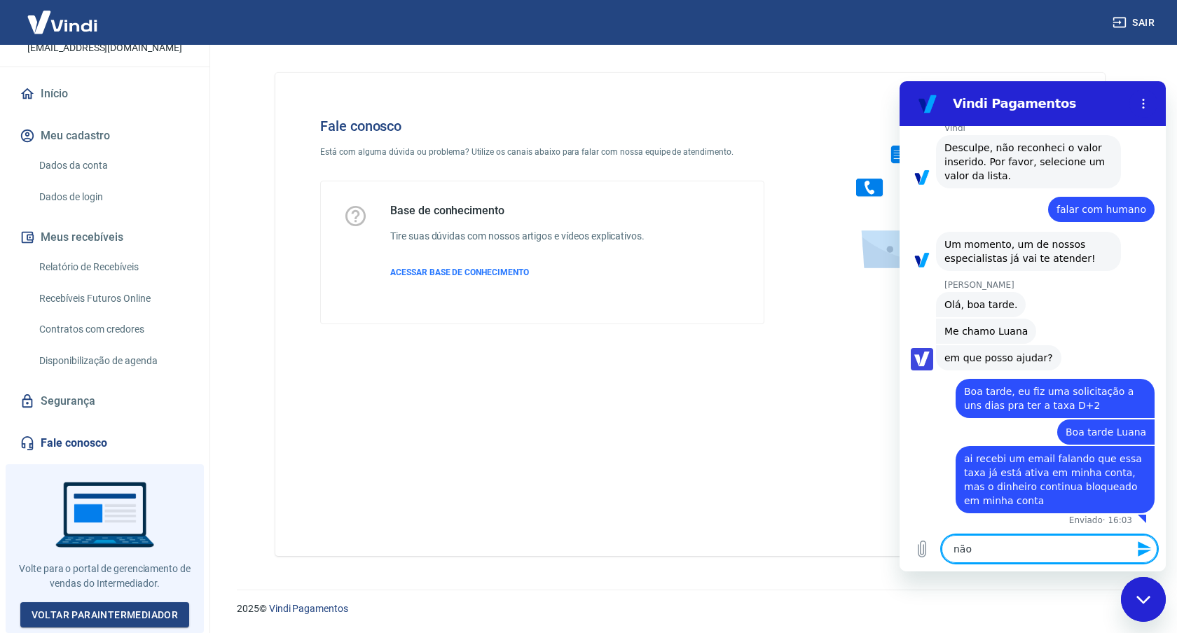
scroll to position [406, 0]
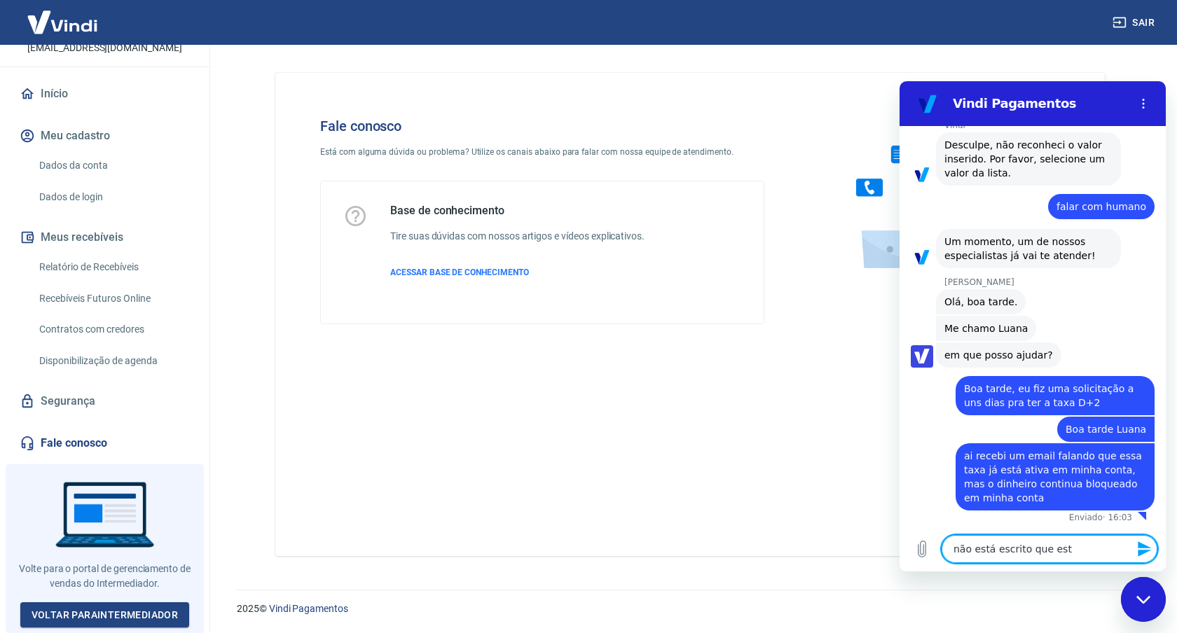
click at [1046, 473] on span "ai recebi um email falando que essa taxa já está ativa em minha conta, mas o di…" at bounding box center [1055, 477] width 182 height 56
click at [1071, 533] on div "Digite uma mensagem não está escrito que est x" at bounding box center [1033, 549] width 266 height 45
click at [1071, 545] on textarea "não está escrito que est" at bounding box center [1050, 549] width 216 height 28
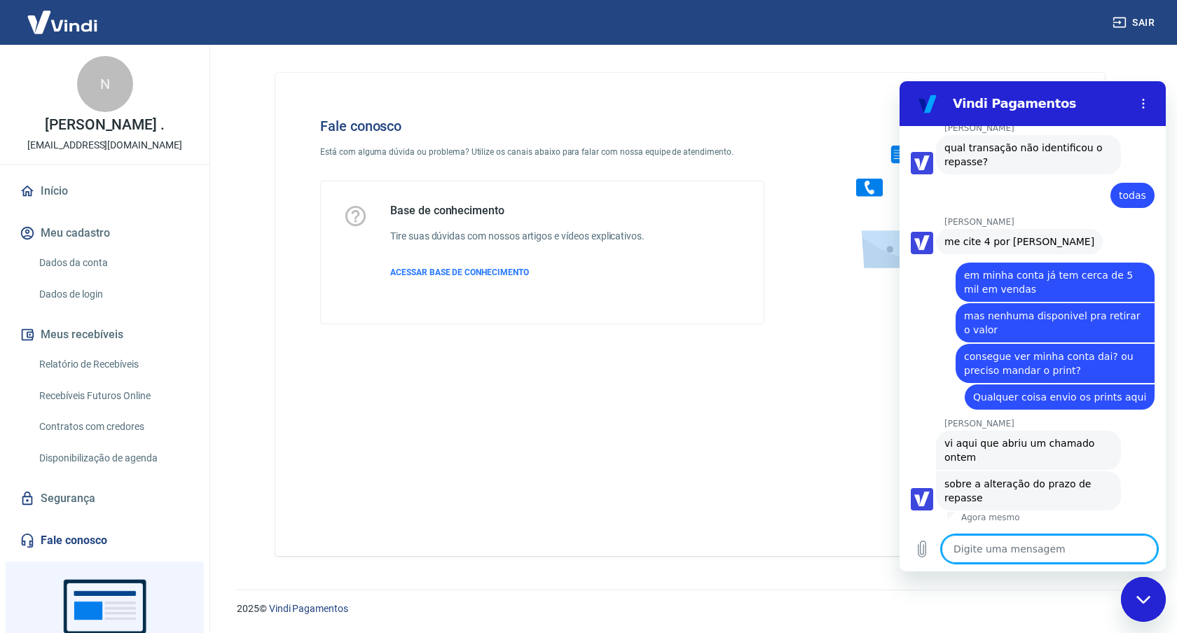
scroll to position [857, 0]
click at [1023, 556] on textarea at bounding box center [1050, 549] width 216 height 28
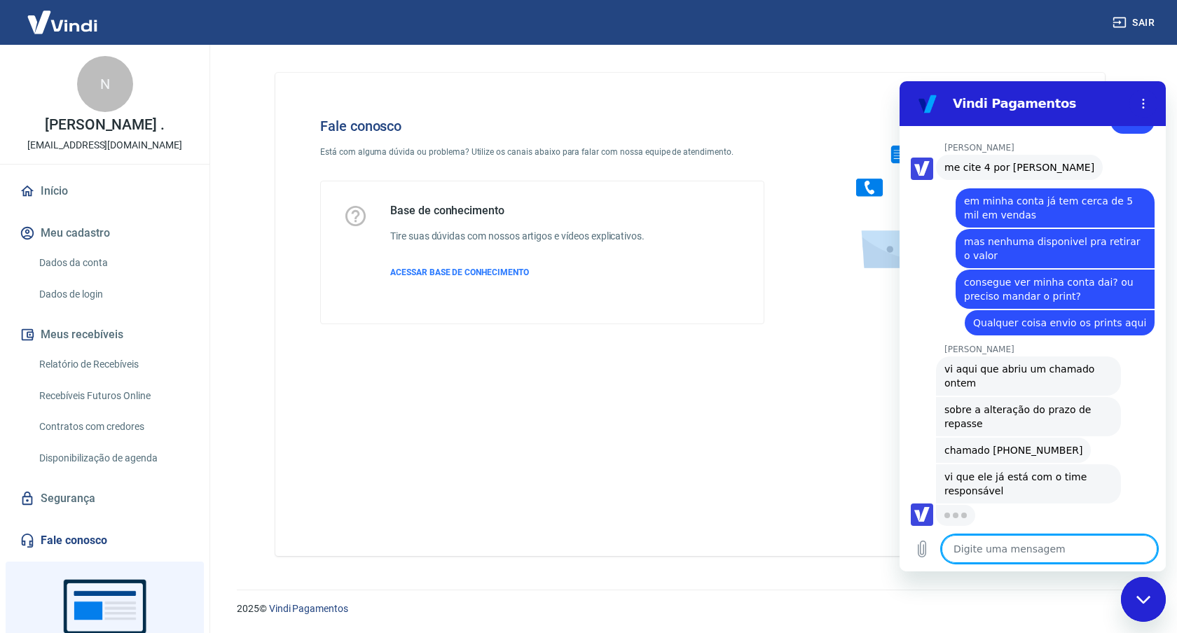
scroll to position [931, 0]
click at [1031, 554] on textarea at bounding box center [1050, 549] width 216 height 28
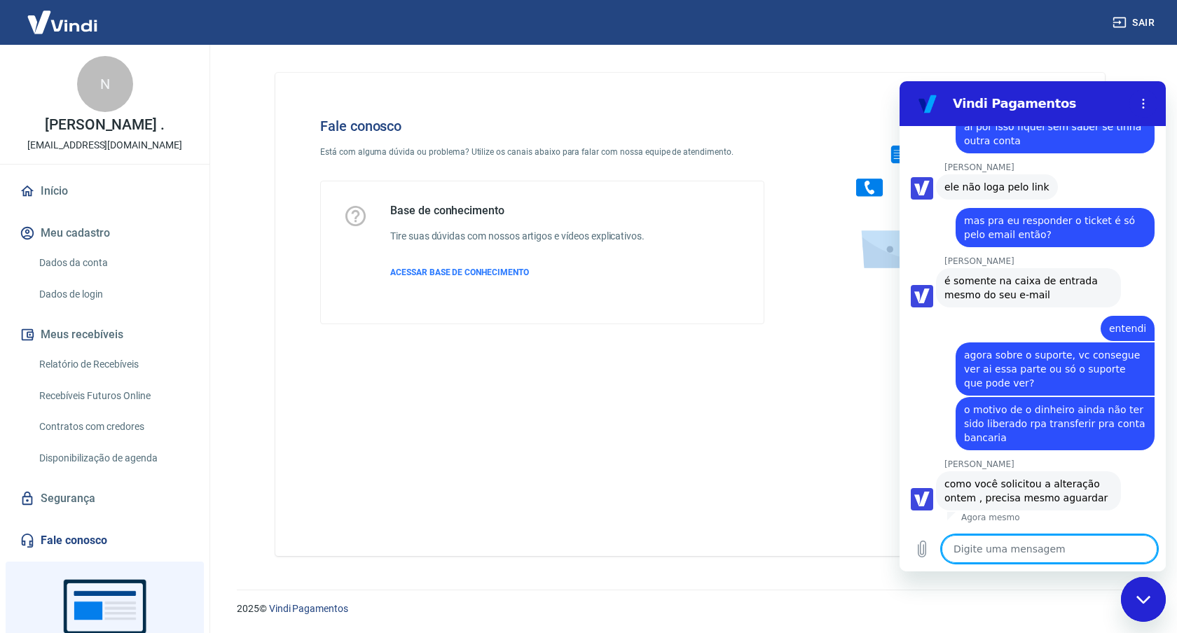
scroll to position [1830, 0]
click at [1005, 543] on textarea at bounding box center [1050, 549] width 216 height 28
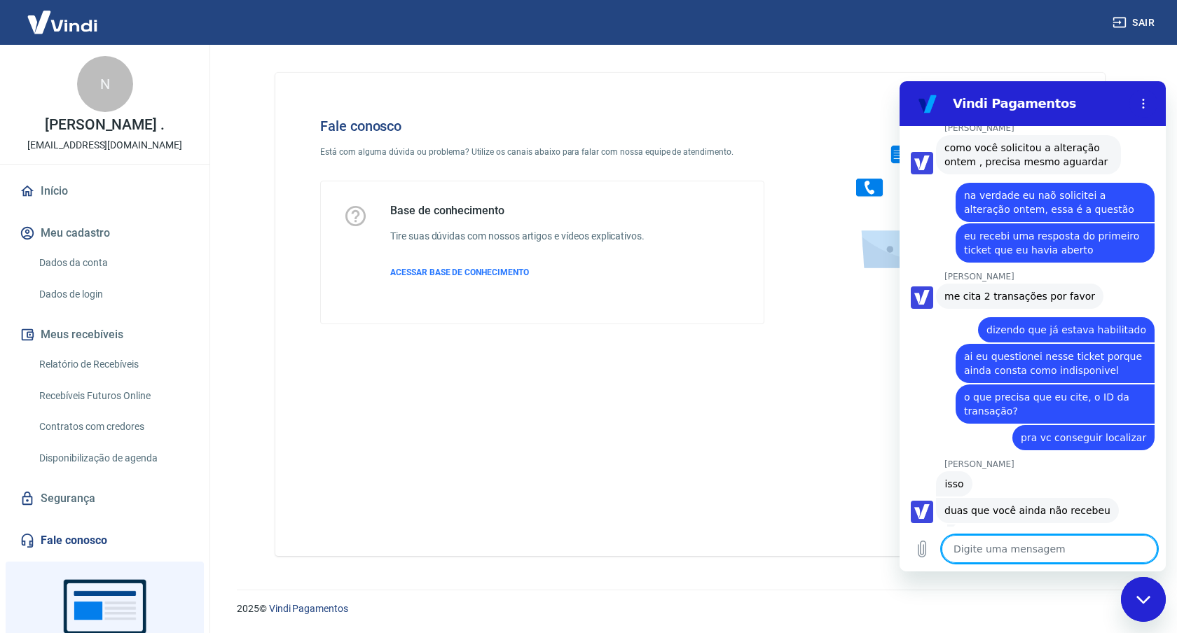
scroll to position [2179, 0]
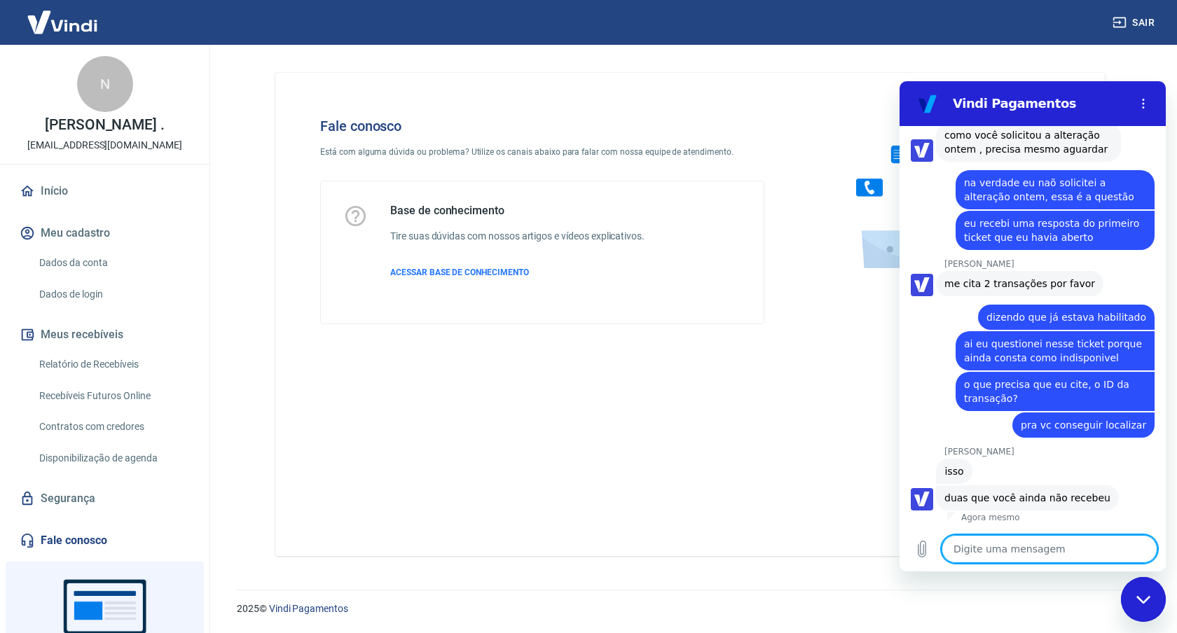
click at [1049, 549] on textarea at bounding box center [1050, 549] width 216 height 28
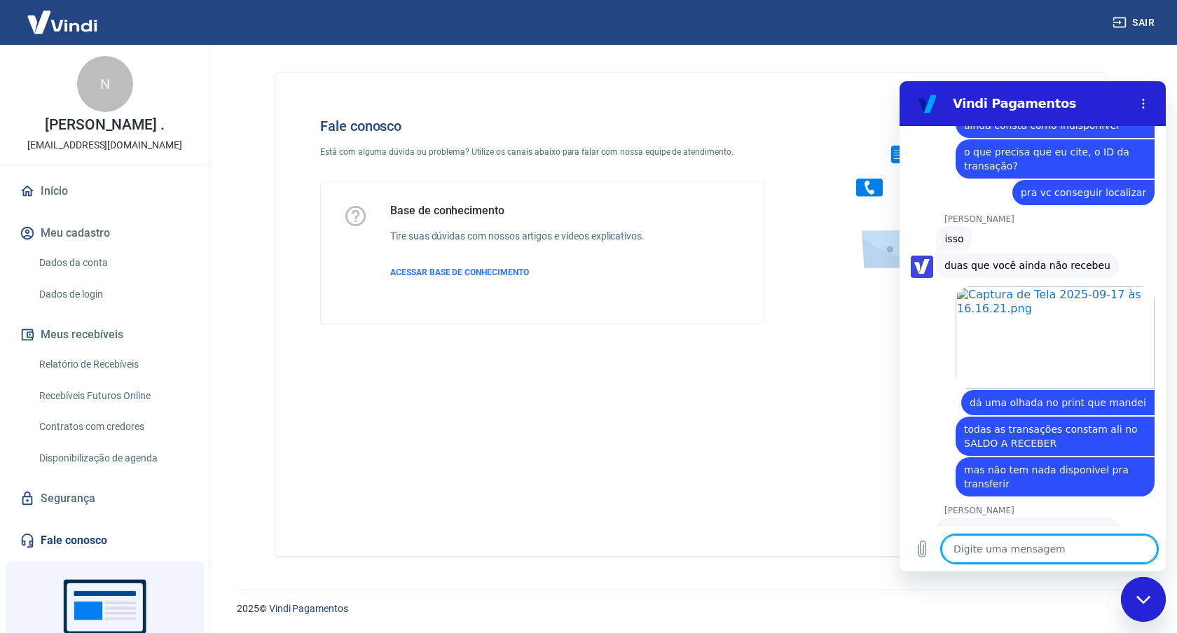
scroll to position [2444, 0]
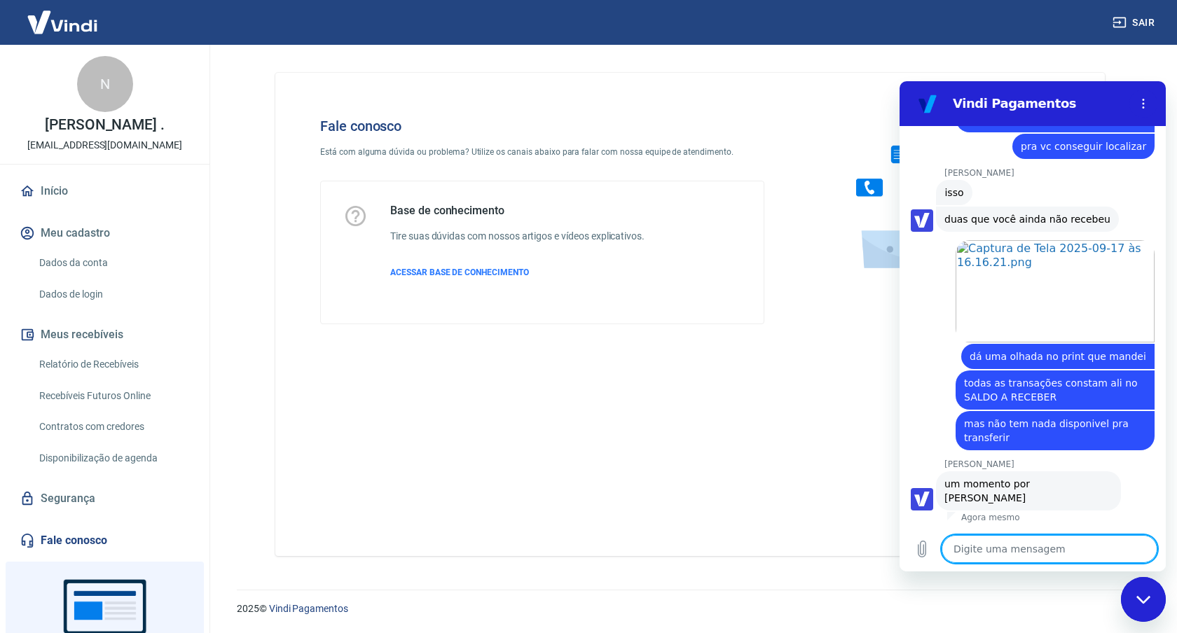
paste textarea "227165793 [DATE] 10:54"
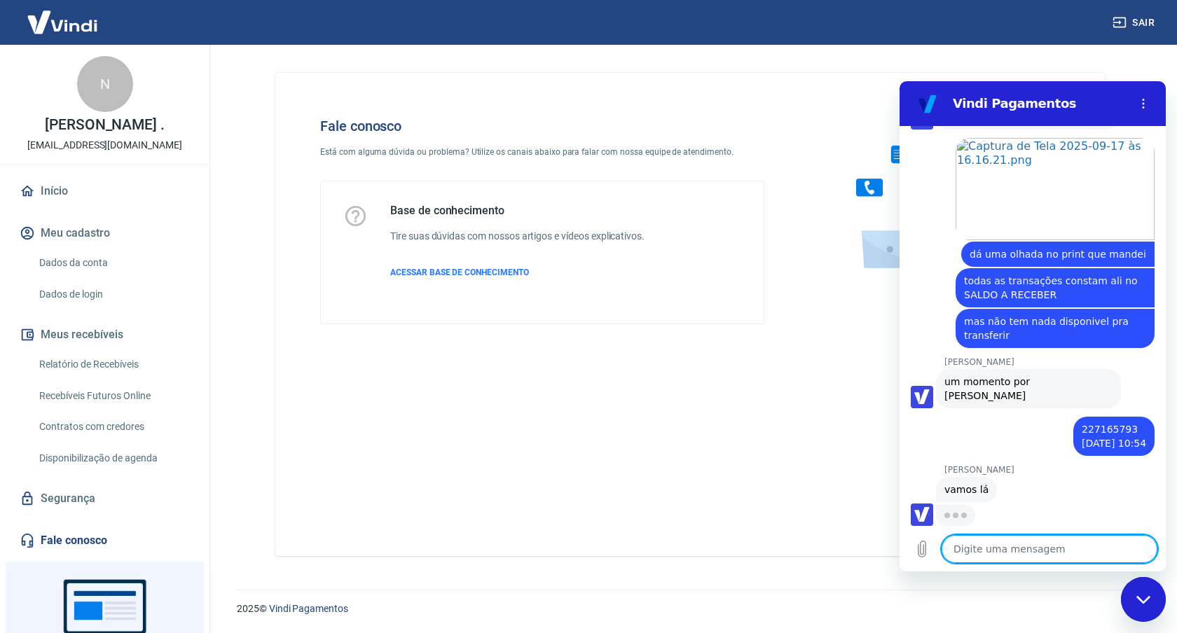
scroll to position [2544, 0]
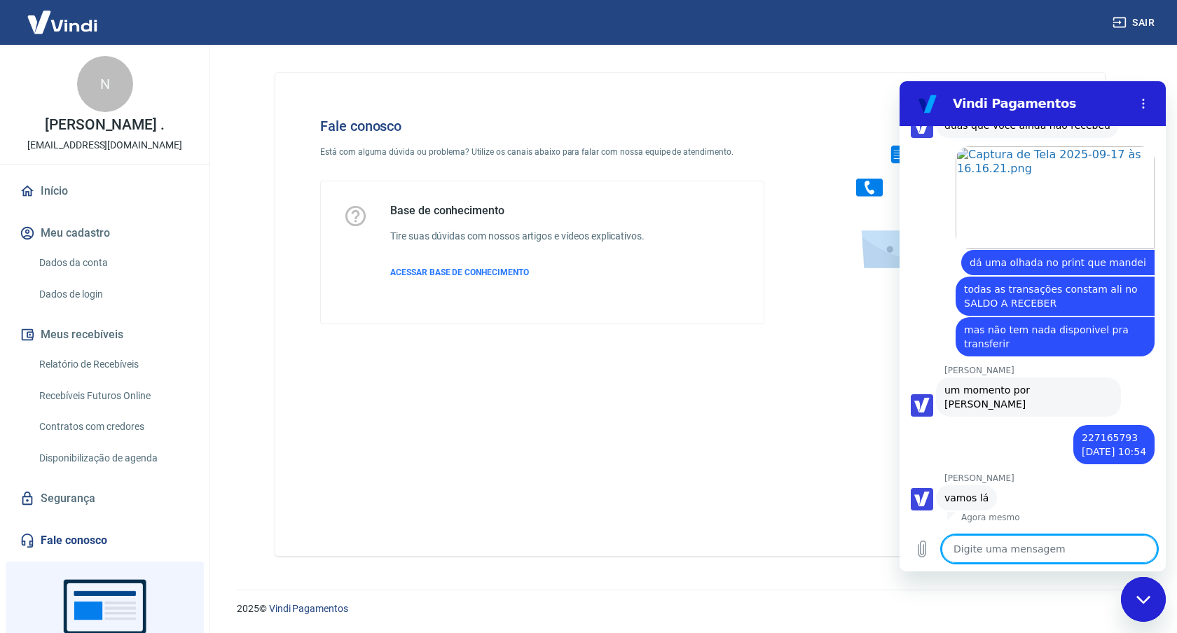
paste textarea "227171583 [DATE] 11:15"
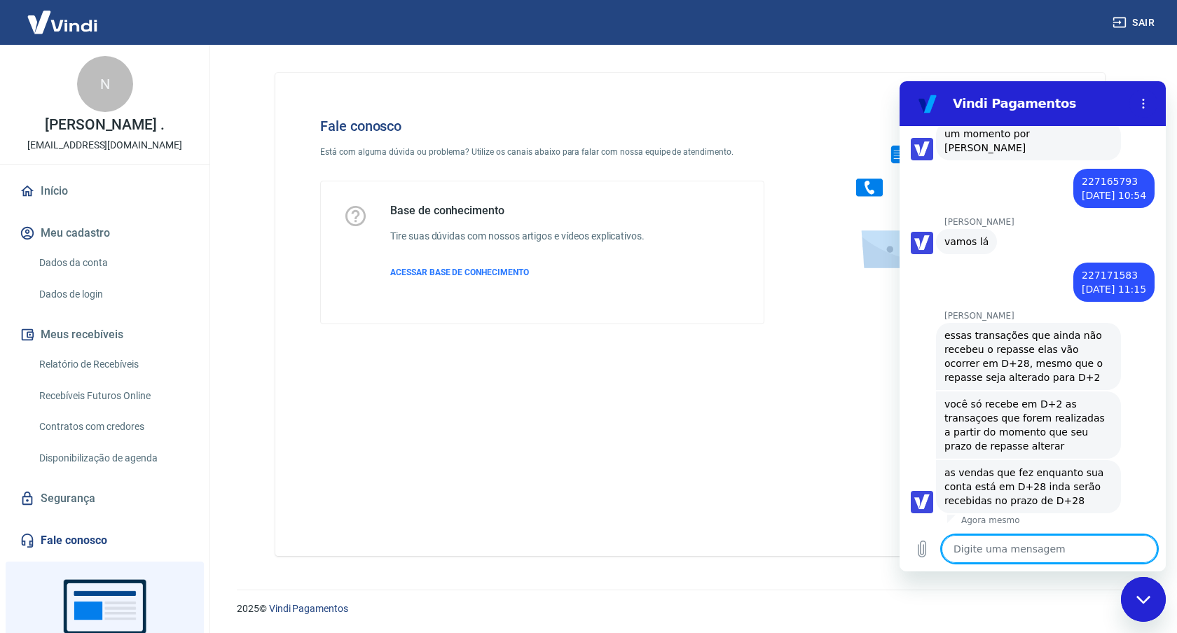
scroll to position [2797, 0]
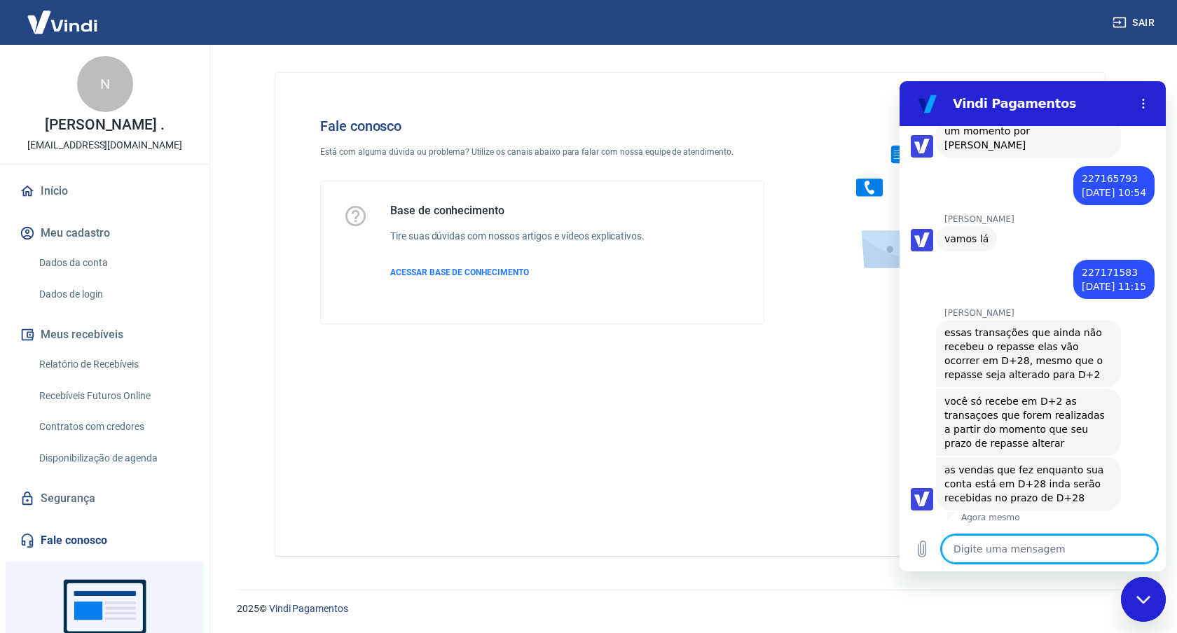
paste textarea "Transação Pedido Comprador Valor Status ?Carta de cancelamento 228049173 [DATE]…"
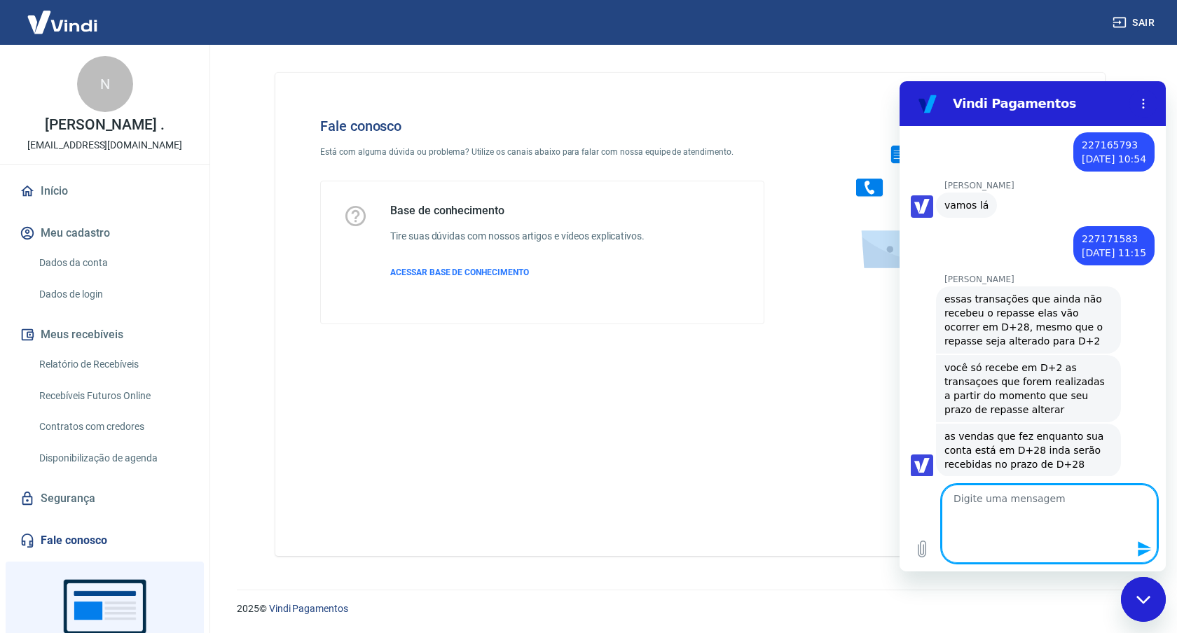
scroll to position [0, 0]
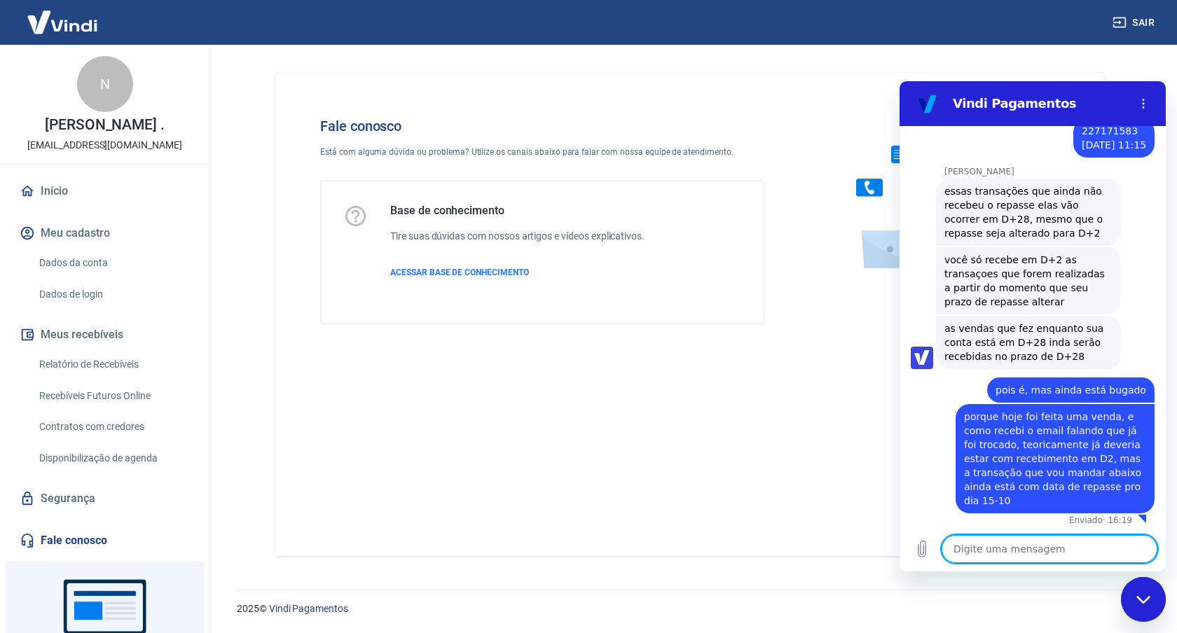
paste textarea "228049173 [DATE] 05:40"
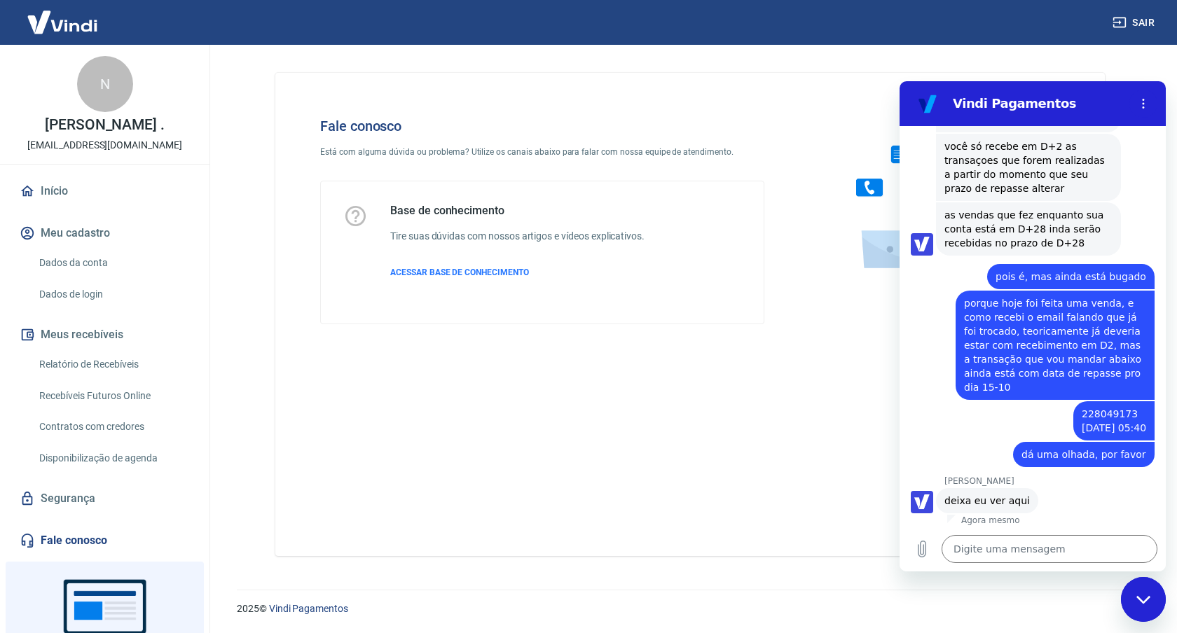
scroll to position [3055, 0]
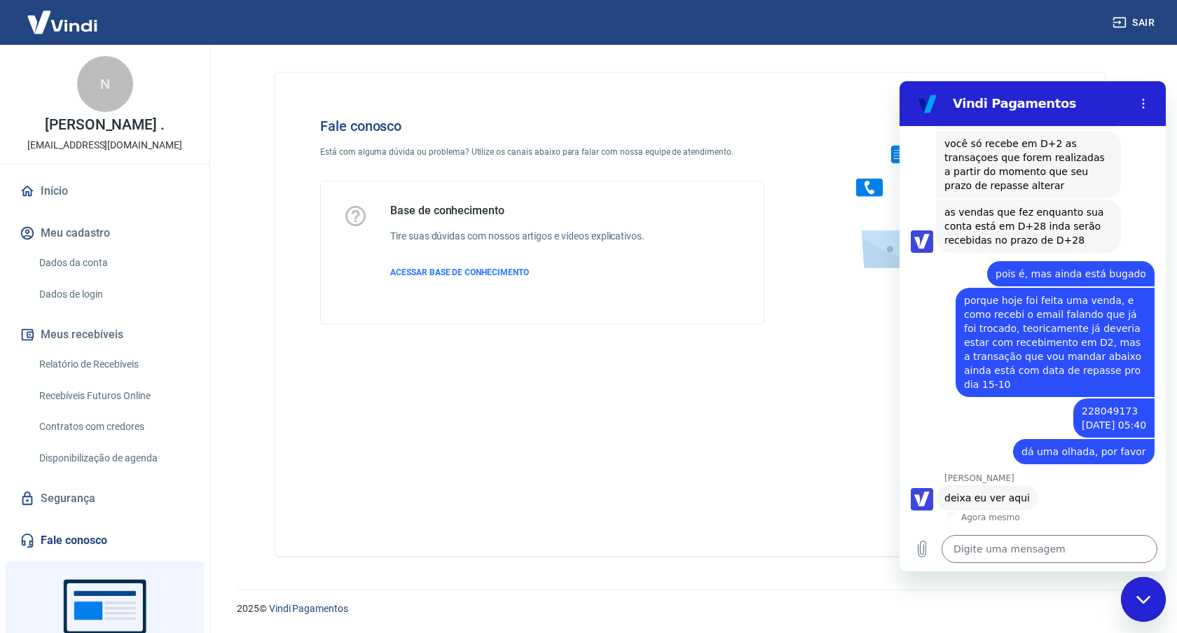
click at [904, 388] on div "diz: porque hoje foi feita uma venda, e como recebi o email falando que já foi …" at bounding box center [1027, 342] width 255 height 111
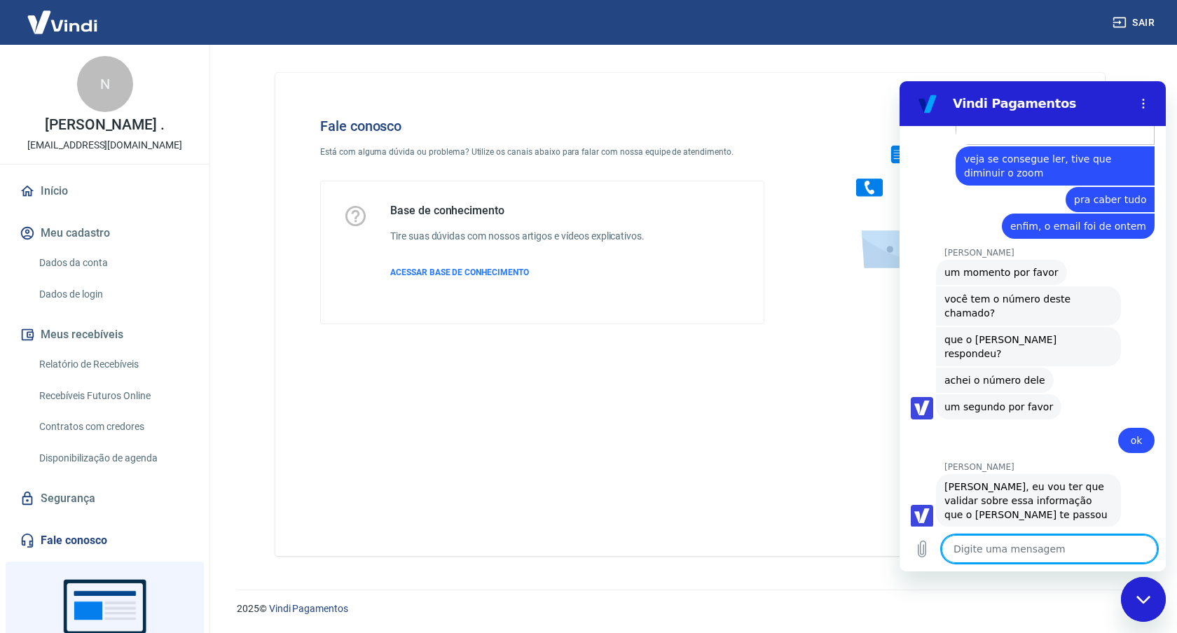
scroll to position [3750, 0]
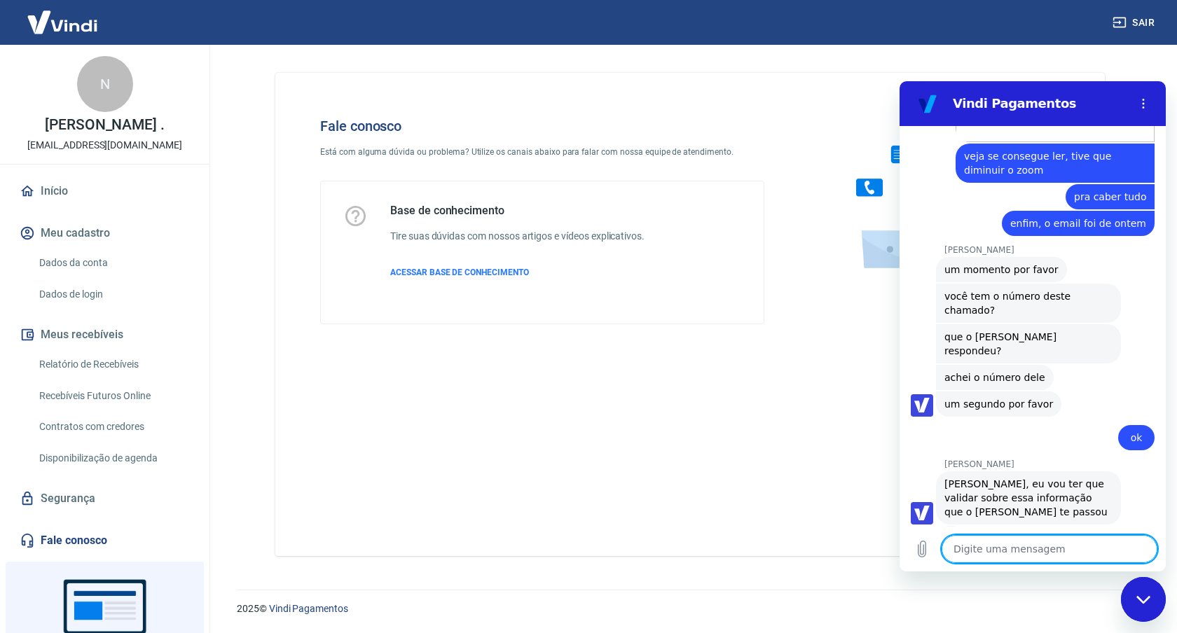
click at [1014, 556] on textarea at bounding box center [1050, 549] width 216 height 28
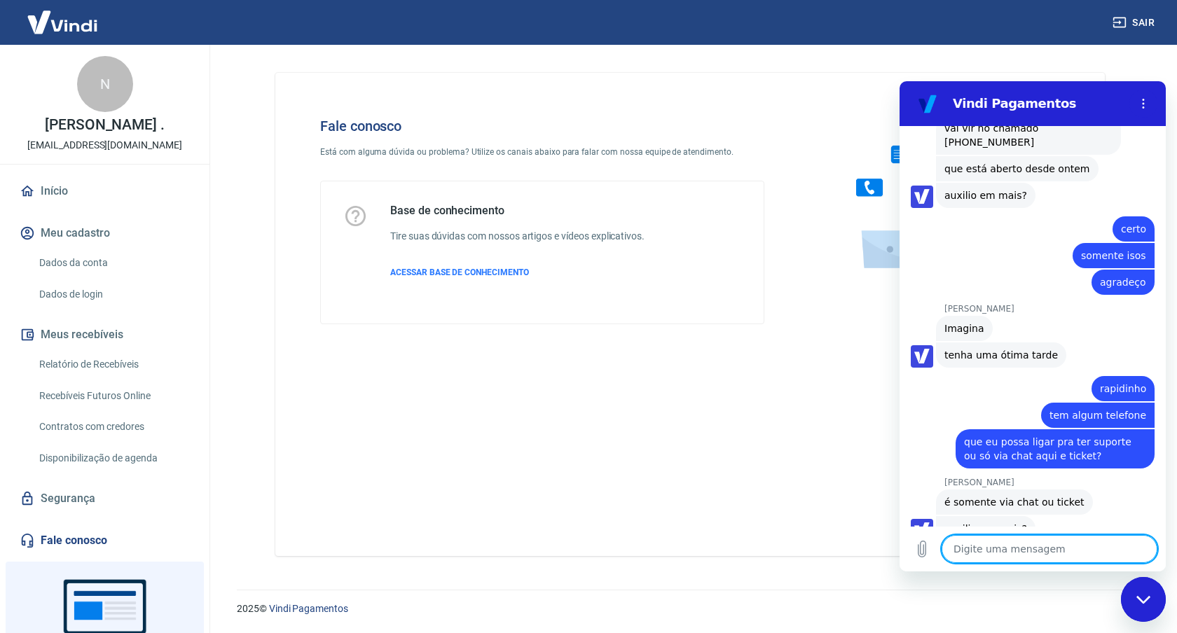
scroll to position [4647, 0]
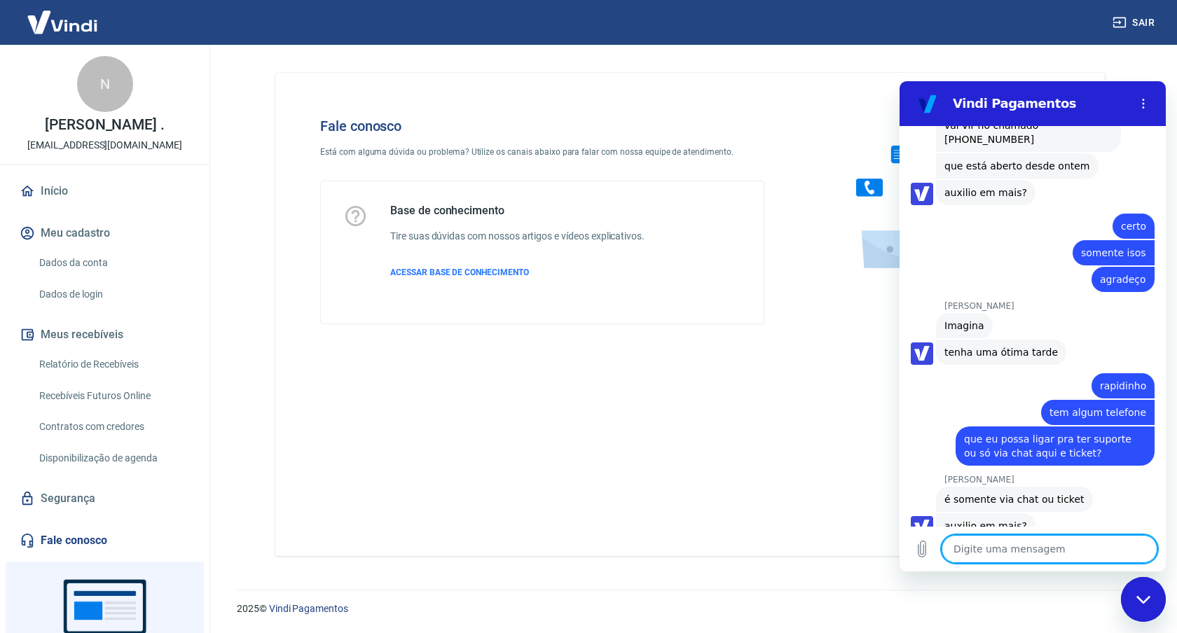
click at [982, 536] on textarea at bounding box center [1050, 549] width 216 height 28
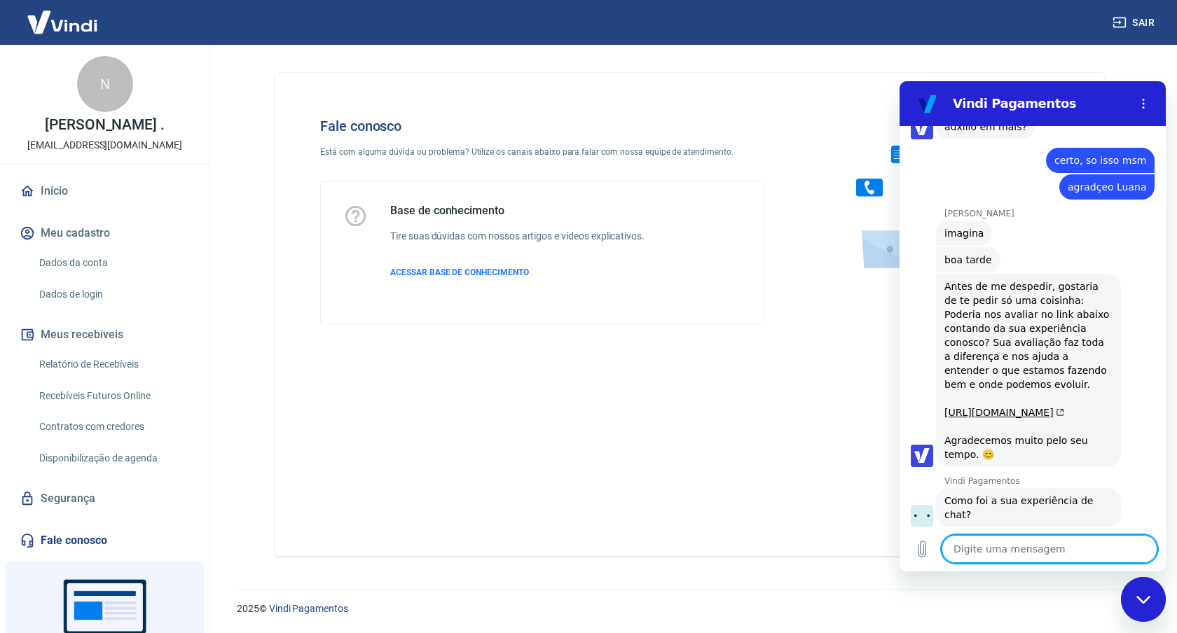
scroll to position [5081, 0]
